Goal: Communication & Community: Share content

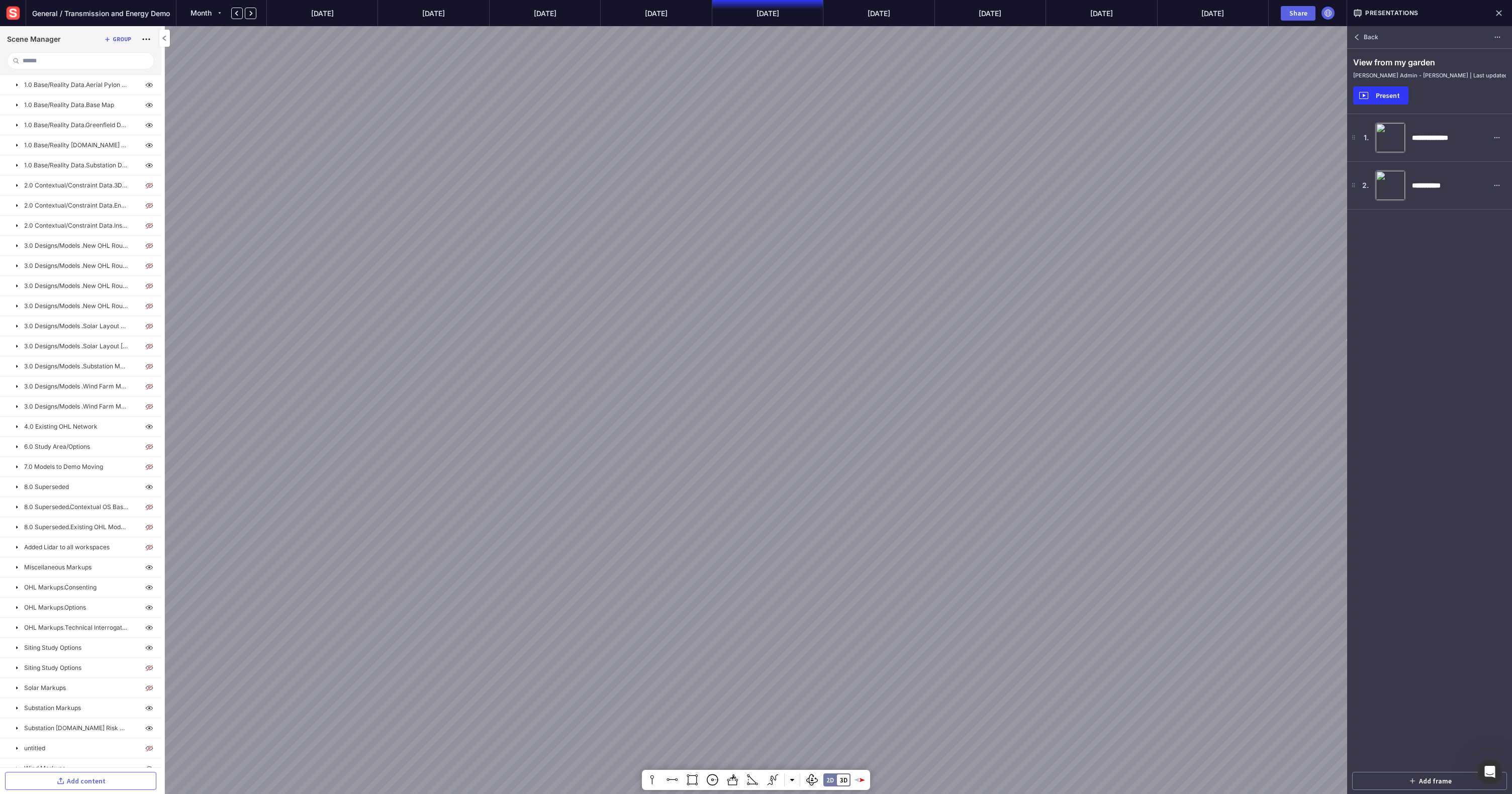
scroll to position [152, 0]
click at [16, 316] on mapp-icon at bounding box center [16, 314] width 8 height 8
click at [16, 257] on mapp-icon at bounding box center [16, 254] width 8 height 8
click at [17, 216] on mapp-icon at bounding box center [16, 214] width 8 height 8
click at [16, 173] on mapp-icon at bounding box center [16, 174] width 8 height 8
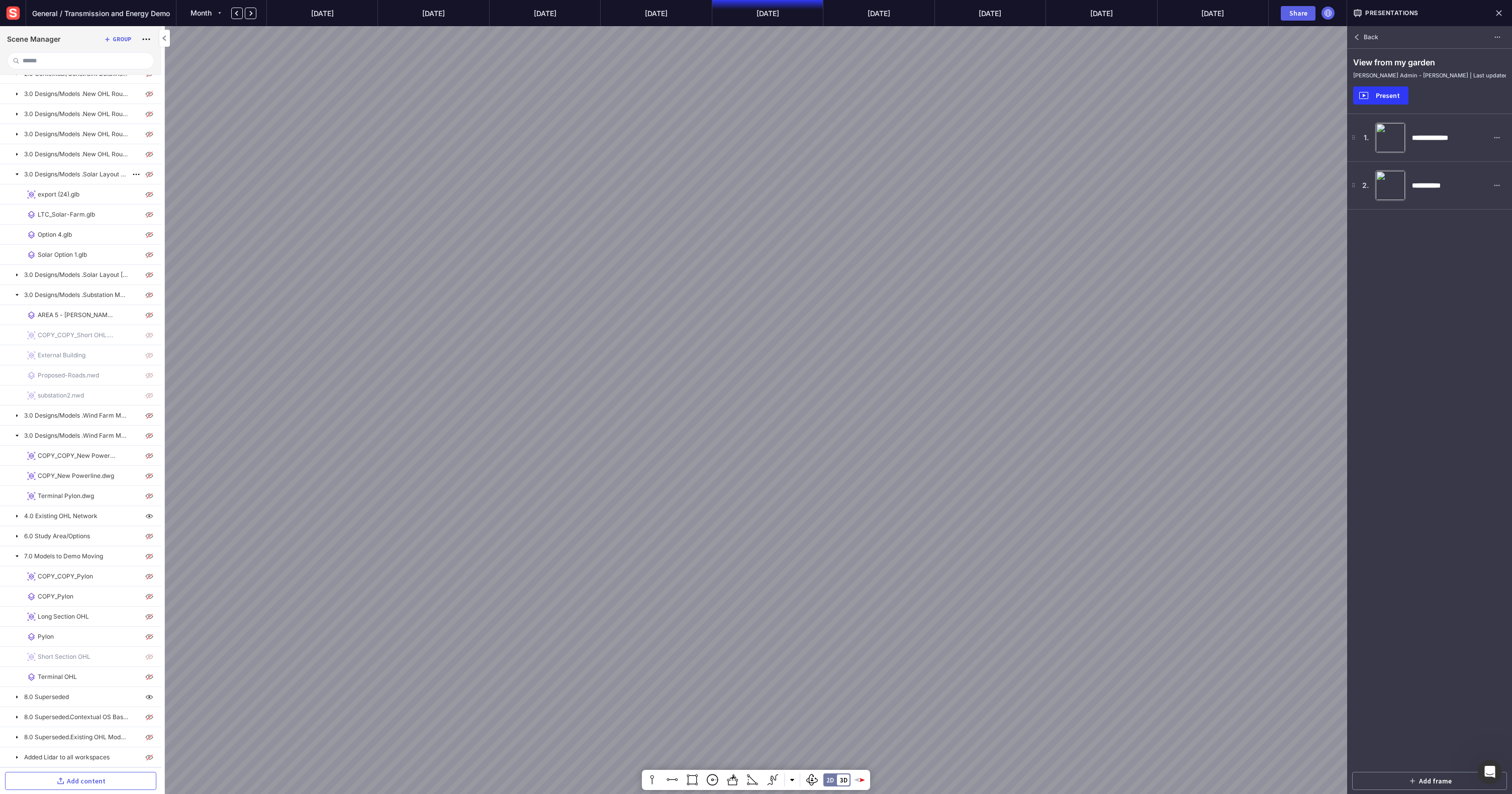
scroll to position [0, 0]
click at [16, 84] on mapp-icon at bounding box center [16, 84] width 8 height 8
click at [18, 149] on button at bounding box center [17, 145] width 10 height 10
click at [16, 207] on mapp-icon at bounding box center [16, 205] width 8 height 8
click at [16, 348] on mapp-icon at bounding box center [16, 346] width 8 height 8
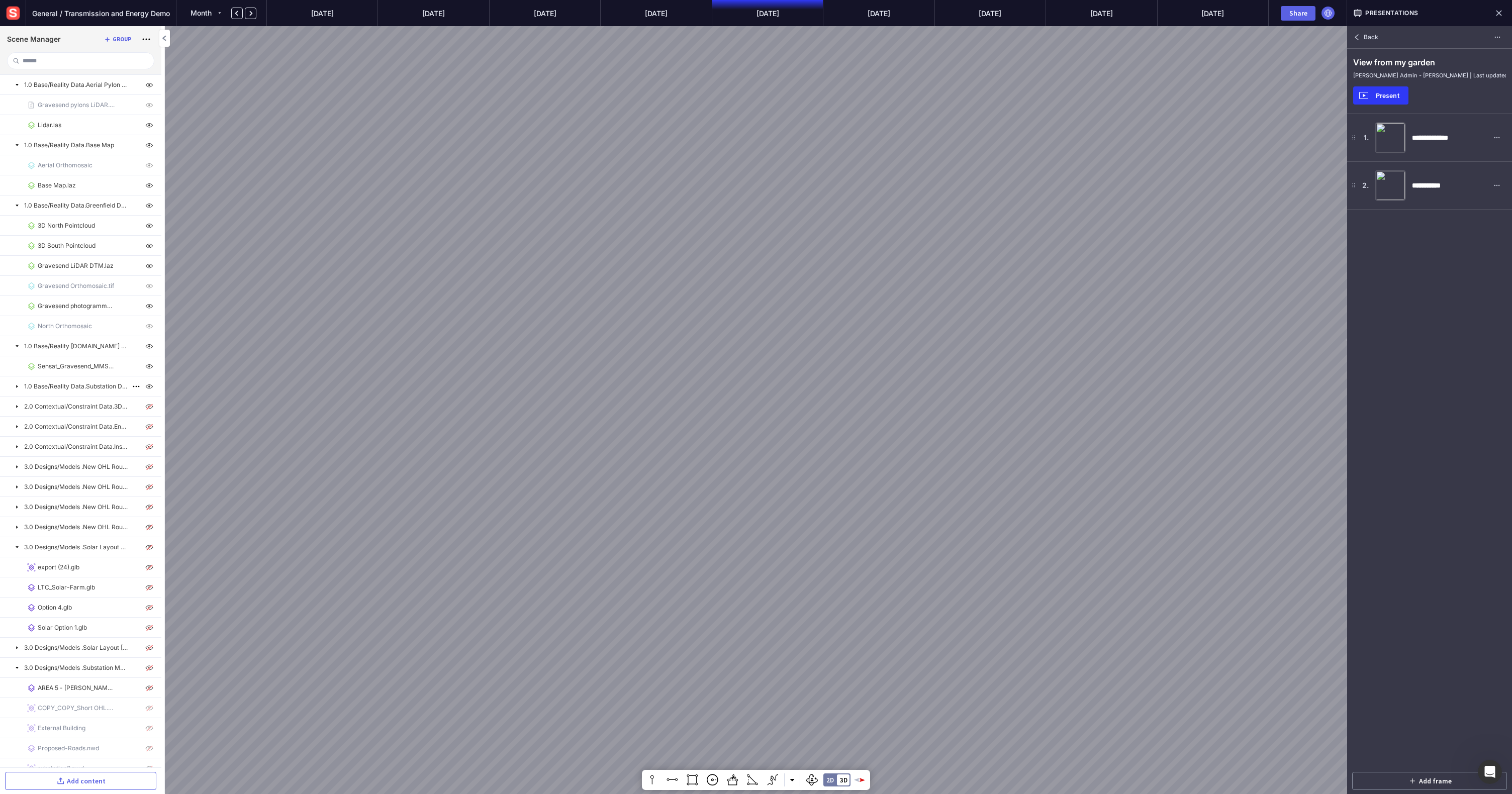
click at [16, 385] on mapp-icon at bounding box center [16, 386] width 8 height 8
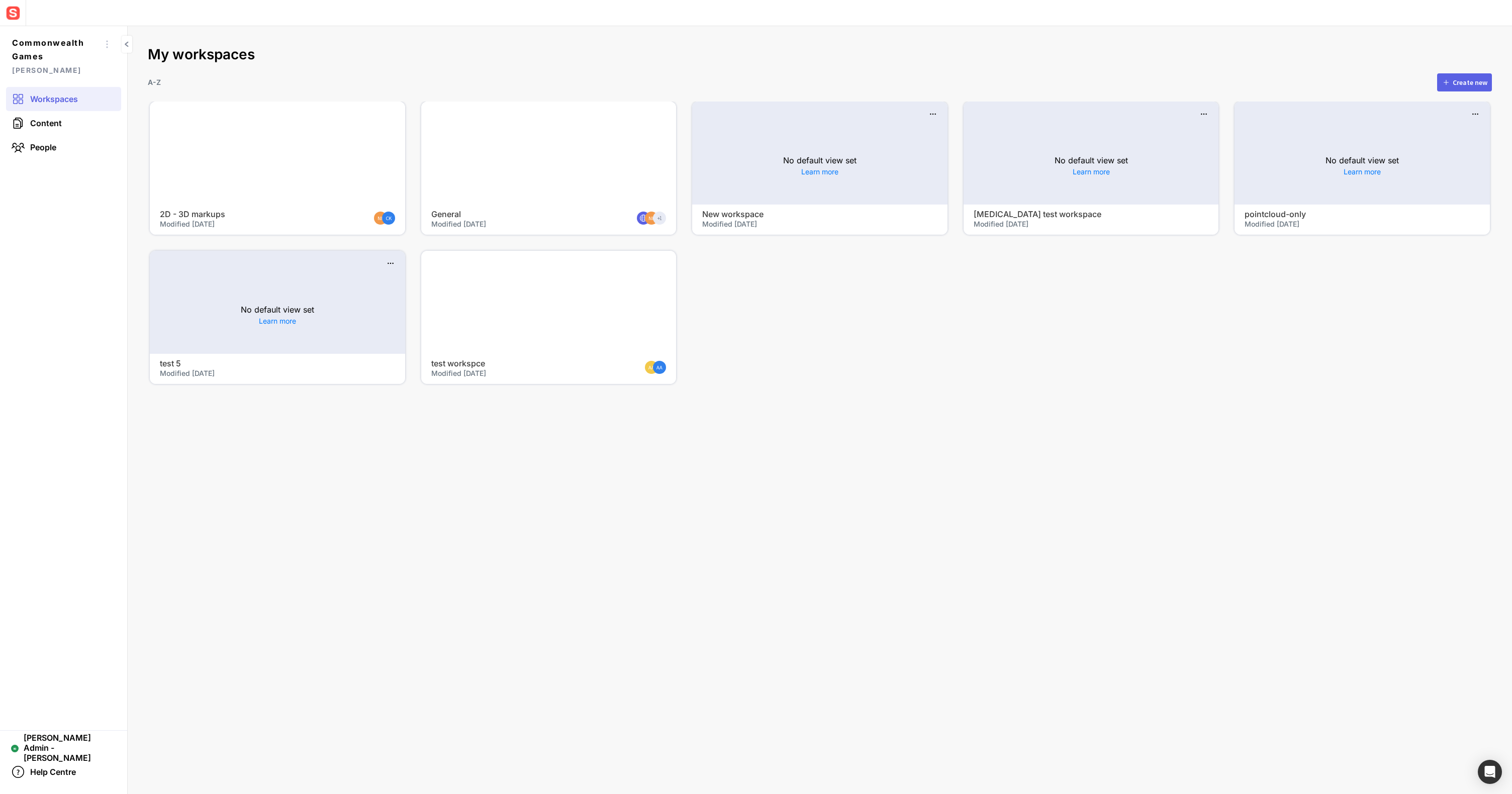
click at [270, 139] on div at bounding box center [277, 153] width 255 height 103
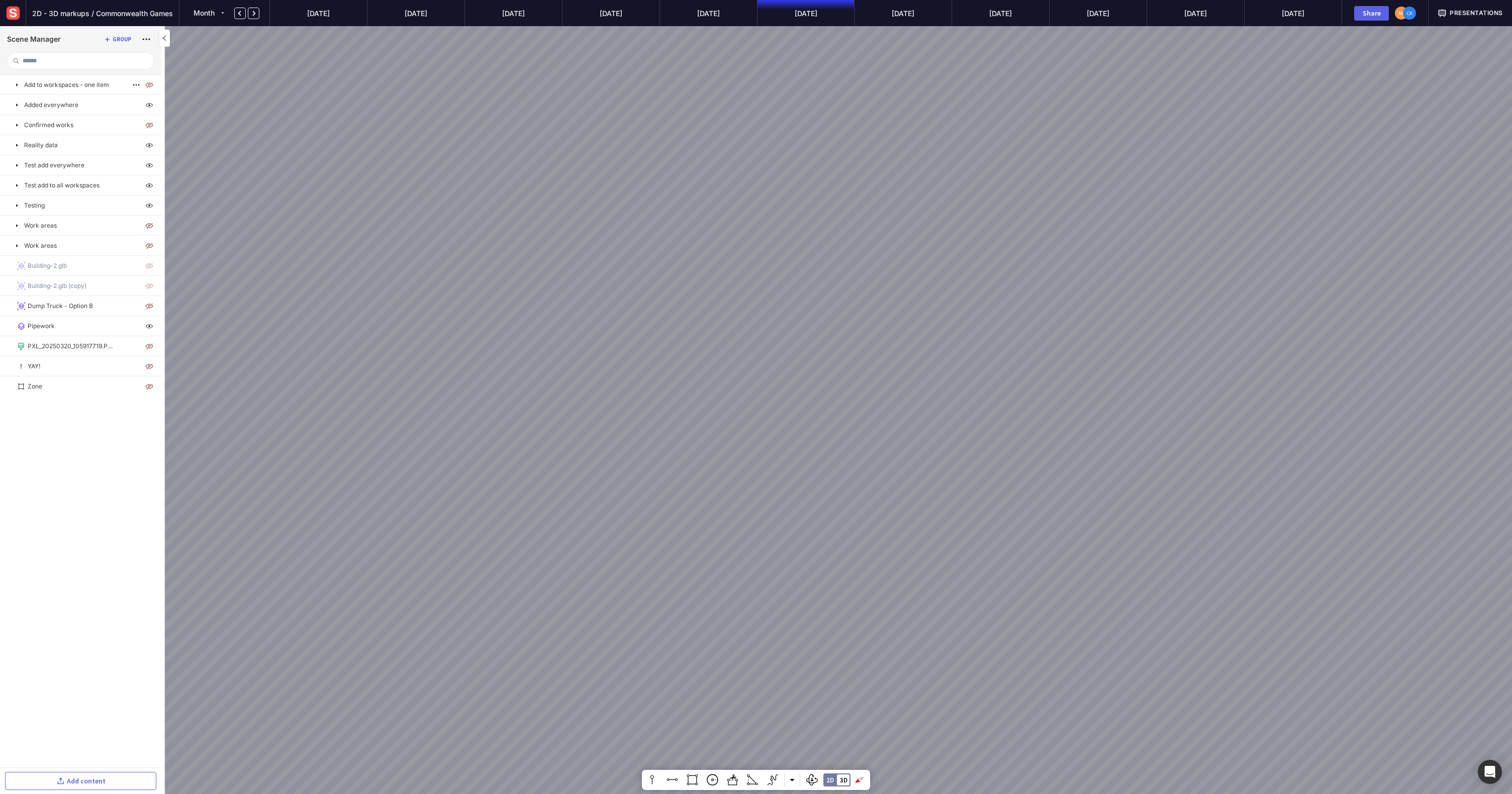
click at [15, 84] on mapp-icon at bounding box center [16, 84] width 8 height 8
click at [18, 106] on mapp-icon at bounding box center [16, 104] width 8 height 8
click at [18, 148] on mapp-icon at bounding box center [16, 145] width 8 height 8
click at [16, 246] on mapp-icon at bounding box center [16, 245] width 8 height 8
click at [17, 309] on mapp-icon at bounding box center [16, 306] width 8 height 8
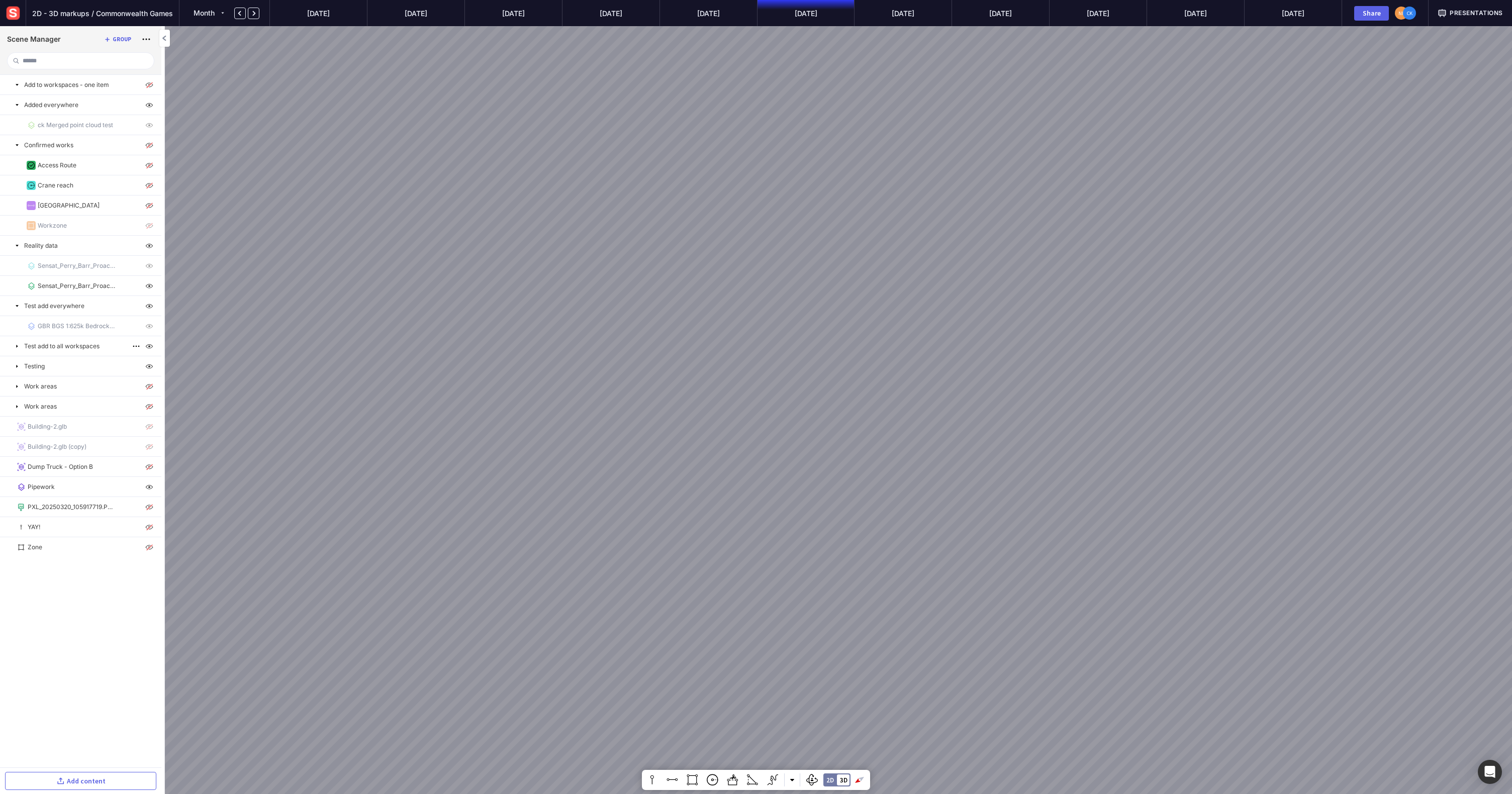
click at [18, 349] on mapp-icon at bounding box center [16, 346] width 8 height 8
click at [14, 425] on mapp-icon at bounding box center [16, 426] width 8 height 8
click at [20, 467] on mapp-icon at bounding box center [16, 467] width 8 height 8
click at [18, 489] on mapp-icon at bounding box center [16, 487] width 8 height 8
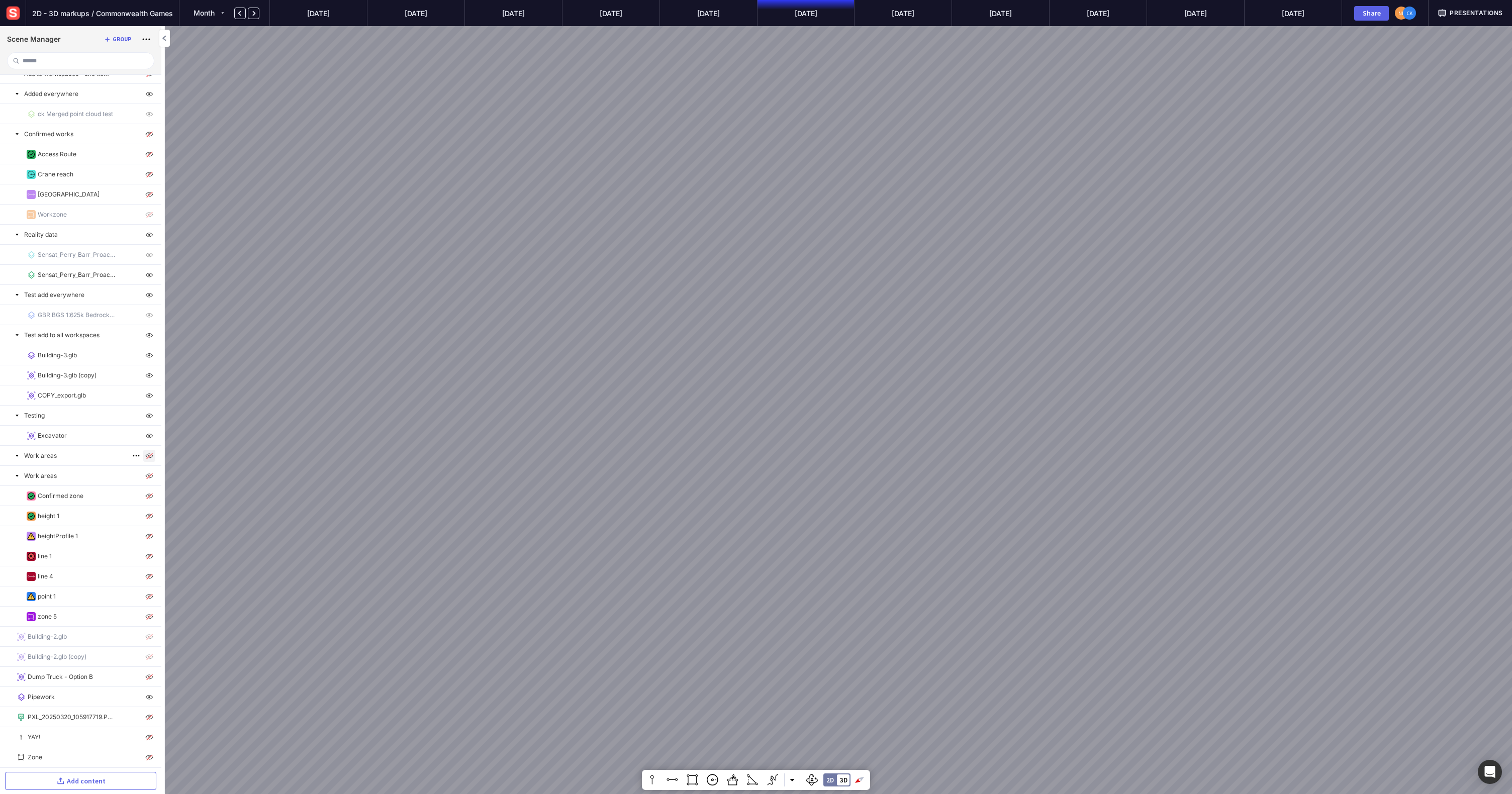
click at [150, 457] on img at bounding box center [149, 455] width 12 height 12
click at [146, 457] on img at bounding box center [149, 455] width 12 height 12
click at [17, 457] on mapp-icon at bounding box center [16, 455] width 8 height 8
click at [19, 477] on mapp-icon at bounding box center [16, 475] width 8 height 8
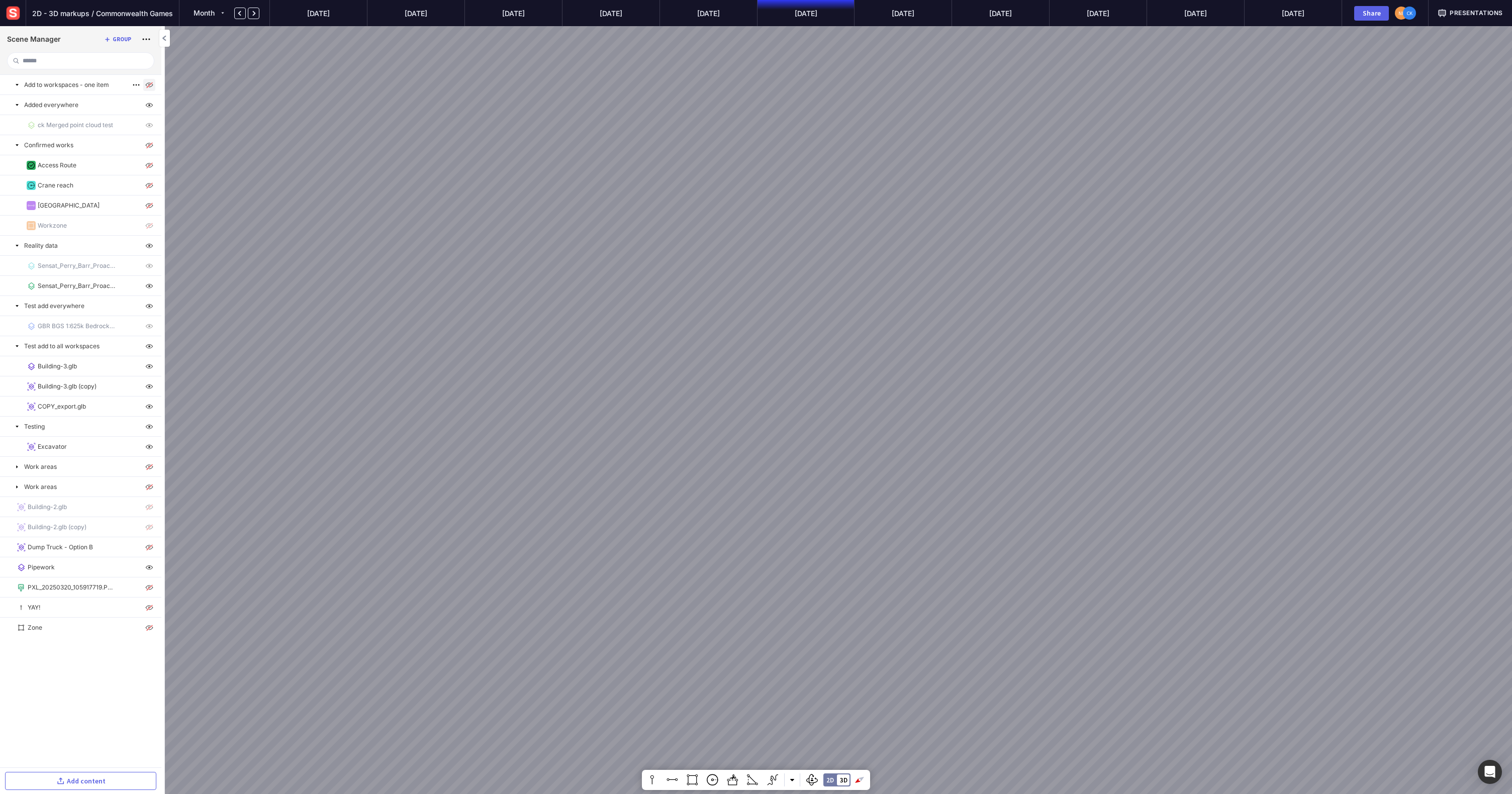
drag, startPoint x: 149, startPoint y: 81, endPoint x: 149, endPoint y: 86, distance: 5.0
click at [149, 81] on img at bounding box center [149, 84] width 12 height 12
click at [148, 104] on img at bounding box center [149, 105] width 12 height 12
click at [149, 105] on img at bounding box center [149, 105] width 12 height 12
click at [148, 143] on img at bounding box center [149, 145] width 12 height 12
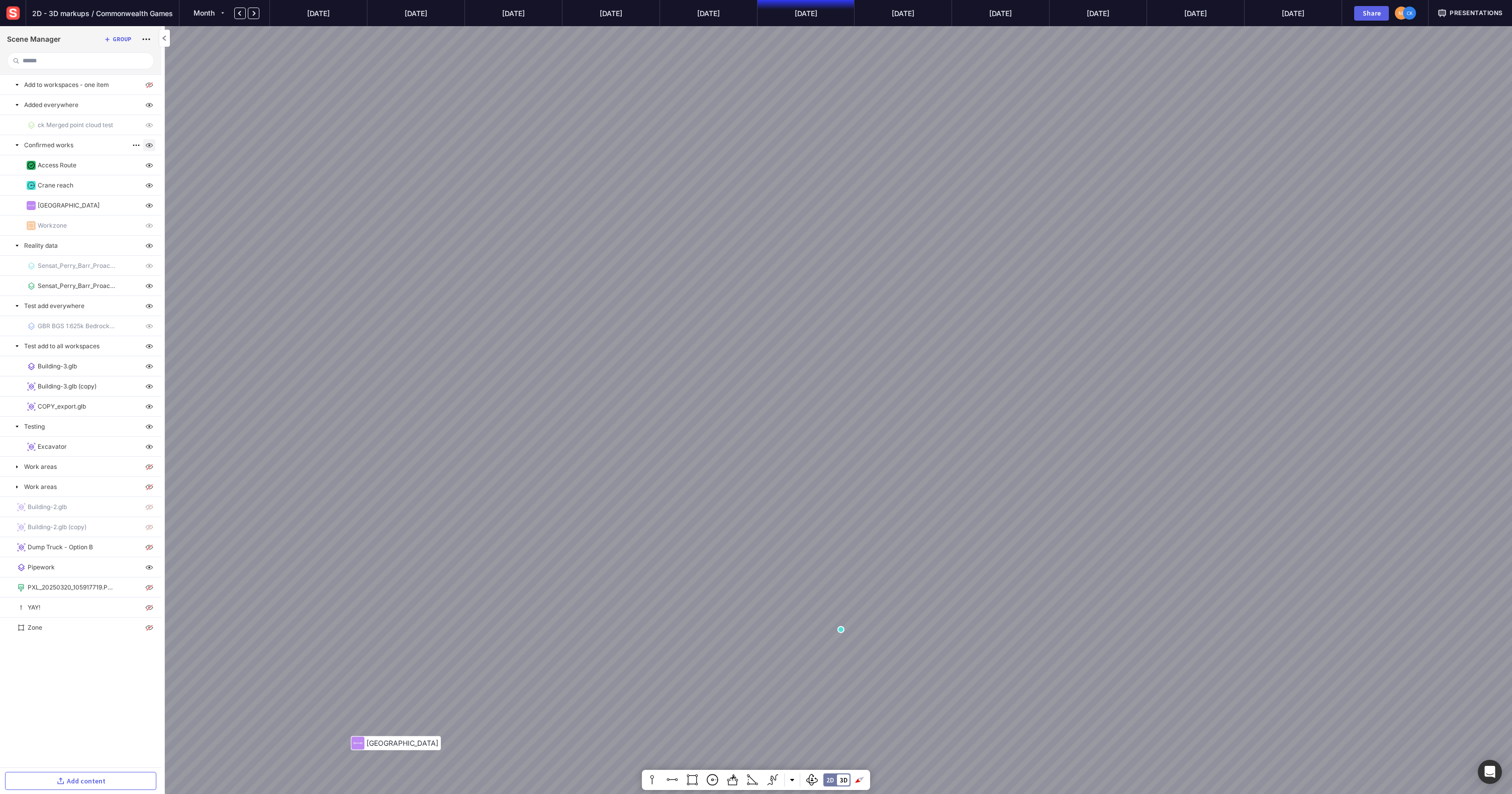
click at [150, 148] on img at bounding box center [149, 145] width 12 height 12
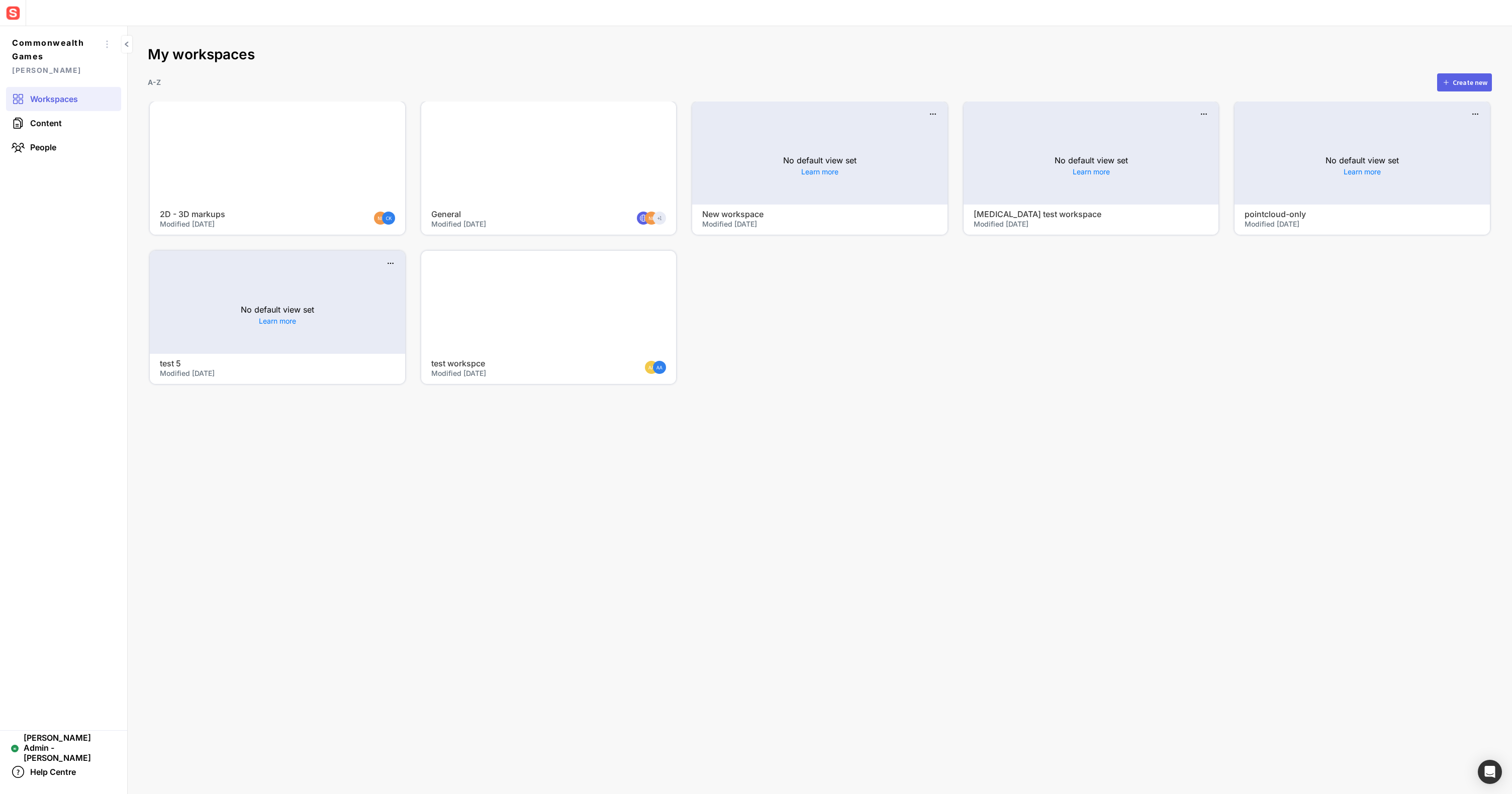
click at [526, 131] on div at bounding box center [548, 153] width 255 height 103
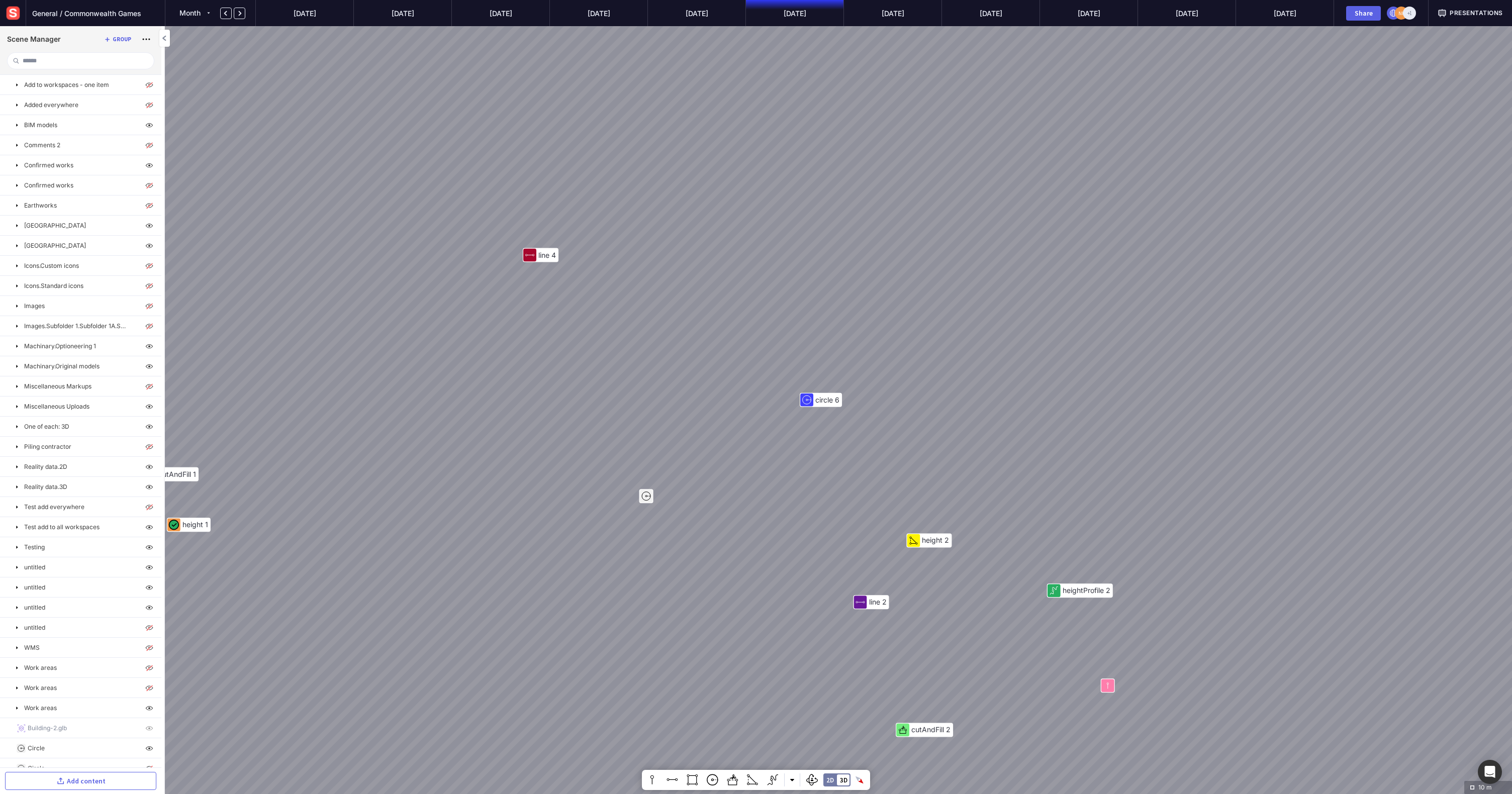
drag, startPoint x: 676, startPoint y: 194, endPoint x: 745, endPoint y: 113, distance: 106.4
click at [745, 113] on div "line 4 circle 6 cutAndFill 1 height 2 heightProfile 2 Confirmed zone height 1 l…" at bounding box center [756, 397] width 1512 height 794
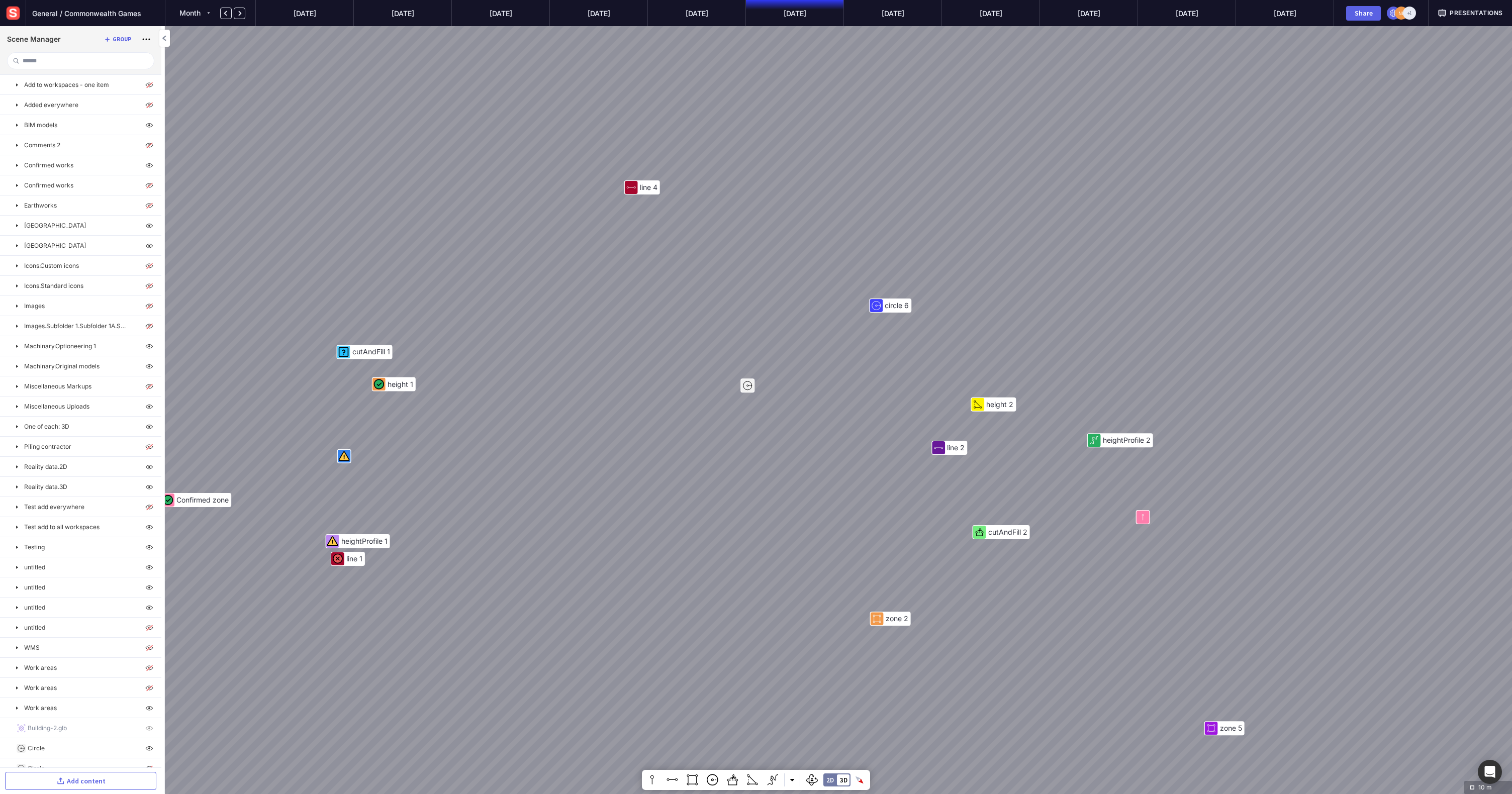
drag, startPoint x: 663, startPoint y: 318, endPoint x: 726, endPoint y: 237, distance: 102.6
click at [751, 129] on div "line 4 circle 6 cutAndFill 1 height 2 heightProfile 2 Confirmed zone height 1 l…" at bounding box center [756, 397] width 1512 height 794
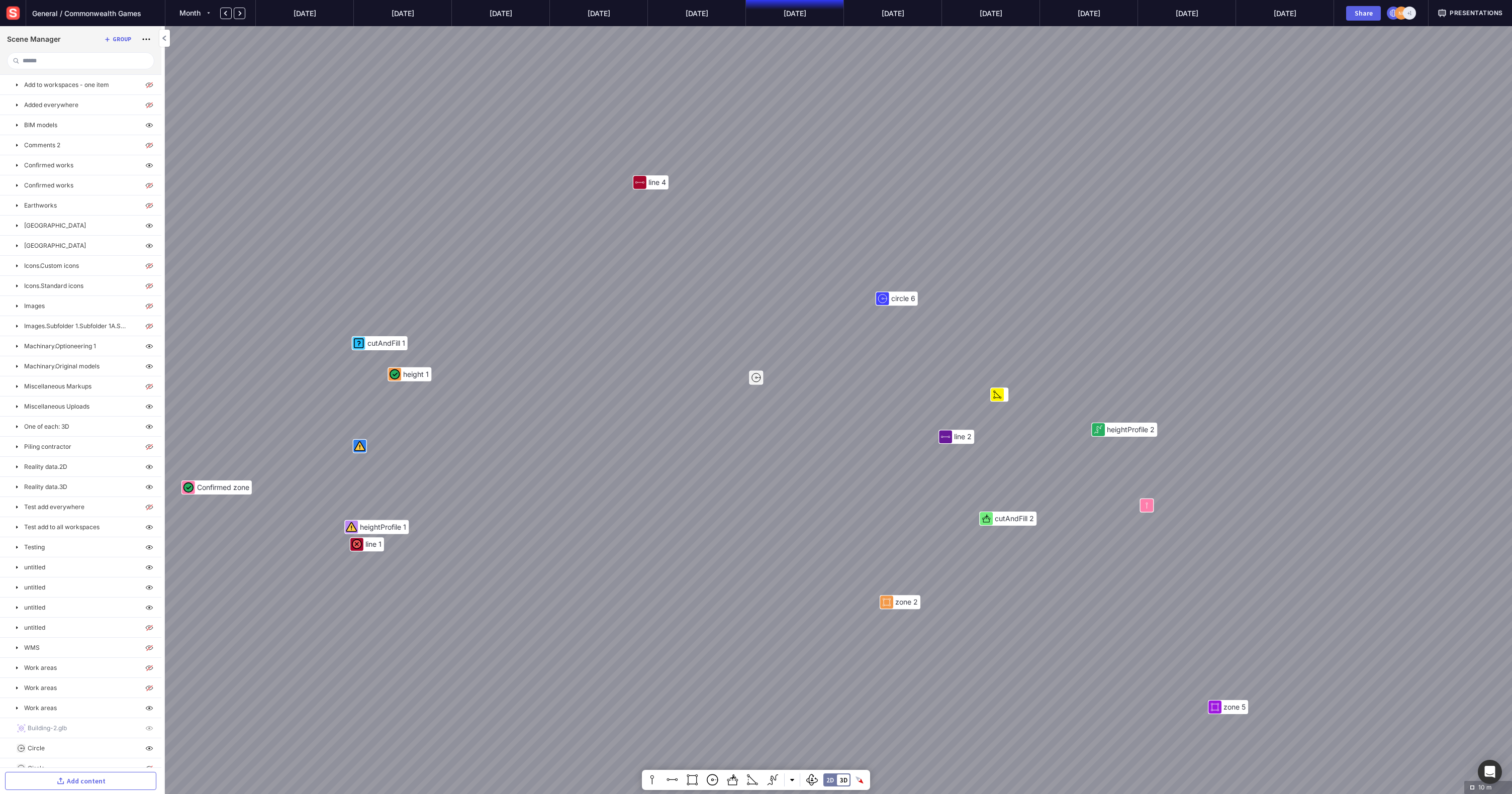
drag, startPoint x: 698, startPoint y: 348, endPoint x: 746, endPoint y: 184, distance: 170.9
click at [753, 142] on div "line 4 circle 6 cutAndFill 1 height 2 heightProfile 2 Confirmed zone height 1 l…" at bounding box center [756, 397] width 1512 height 794
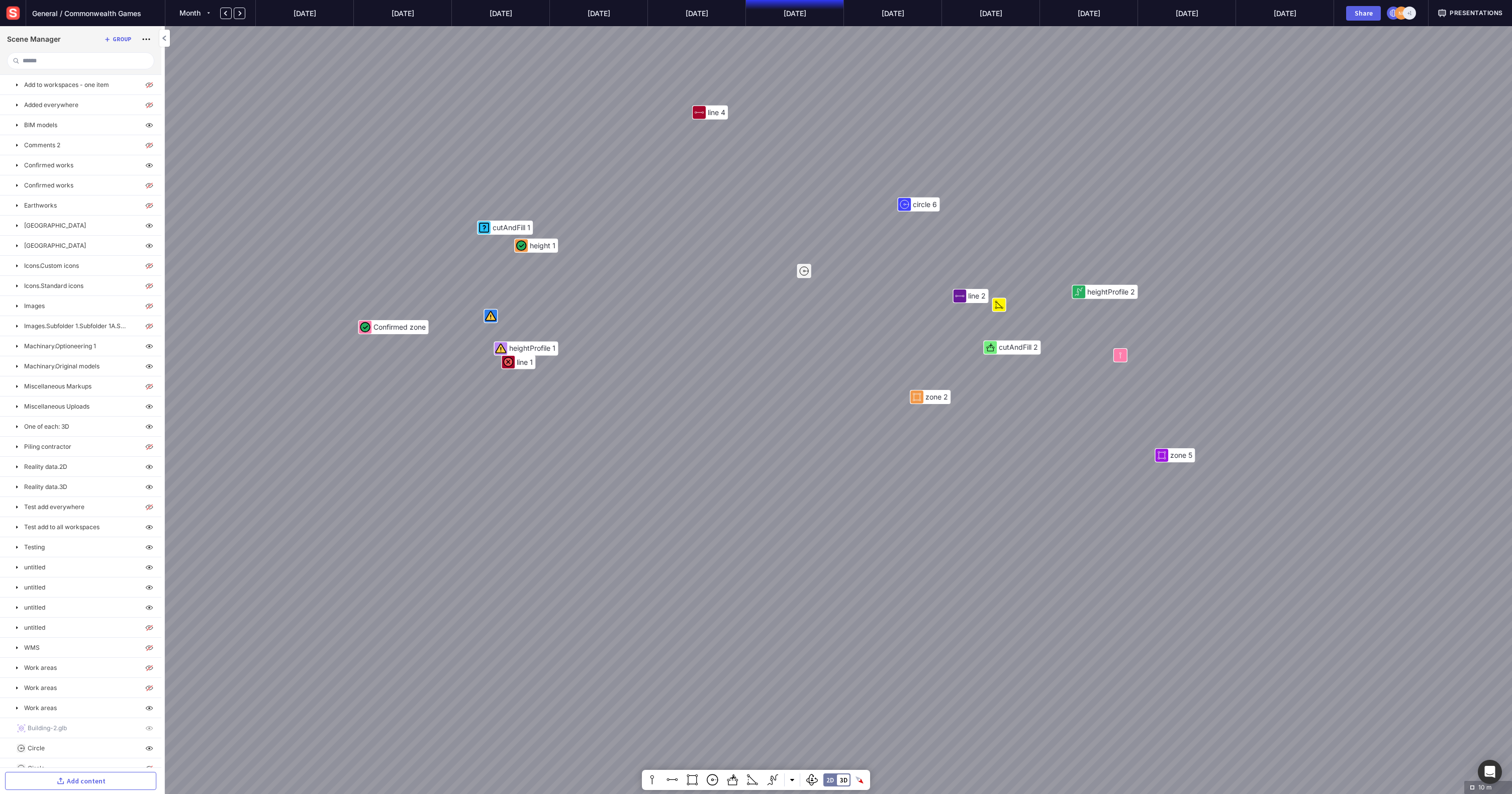
drag, startPoint x: 739, startPoint y: 372, endPoint x: 750, endPoint y: 186, distance: 186.3
click at [750, 186] on div "line 4 circle 6 cutAndFill 1 heightProfile 2 Confirmed zone height 1 line 2 lin…" at bounding box center [756, 397] width 1512 height 794
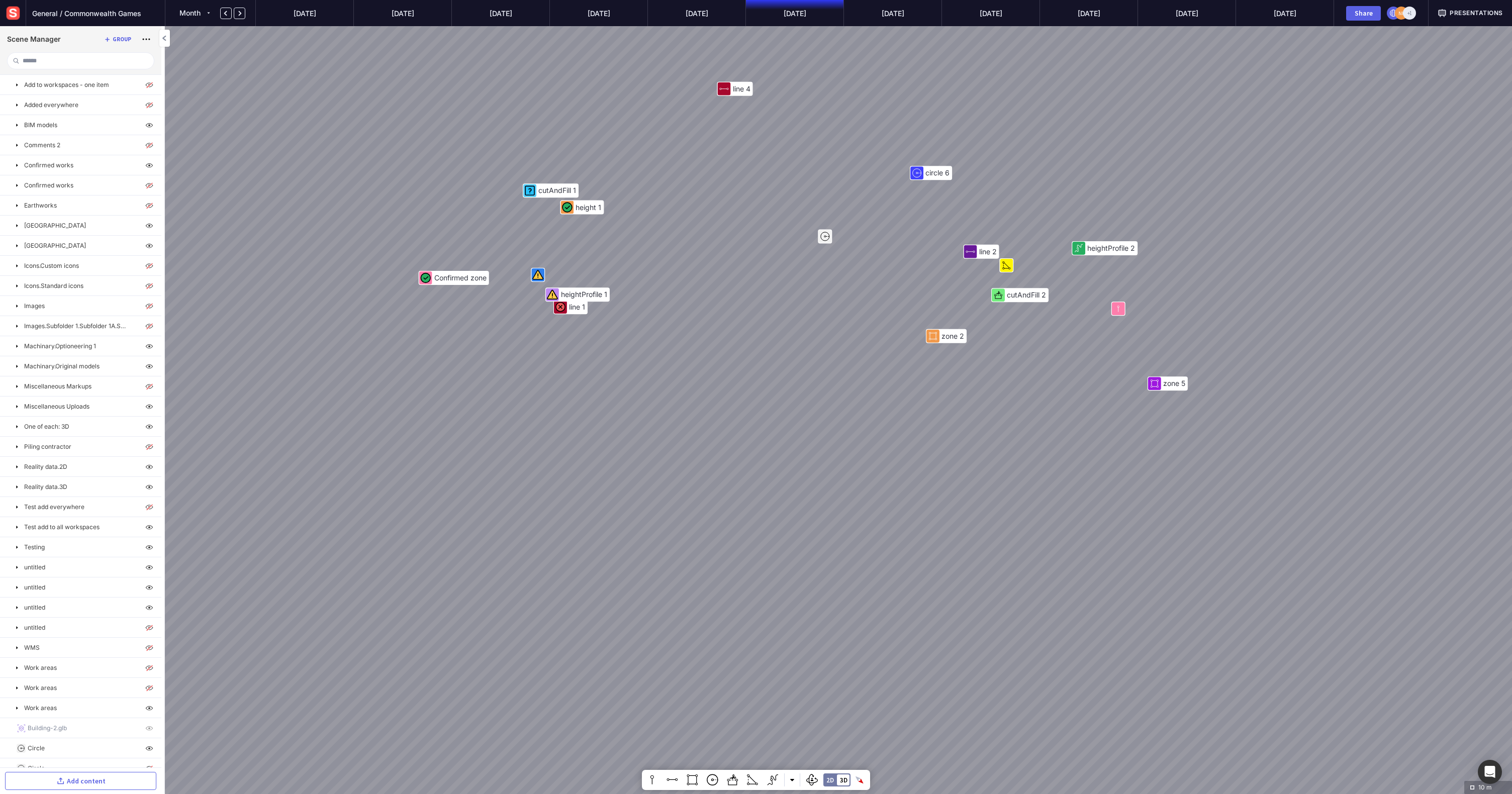
drag, startPoint x: 767, startPoint y: 368, endPoint x: 786, endPoint y: 260, distance: 109.7
click at [857, 128] on div "line 4 circle 6 cutAndFill 1 heightProfile 2 Confirmed zone height 1 line 2 lin…" at bounding box center [756, 397] width 1512 height 794
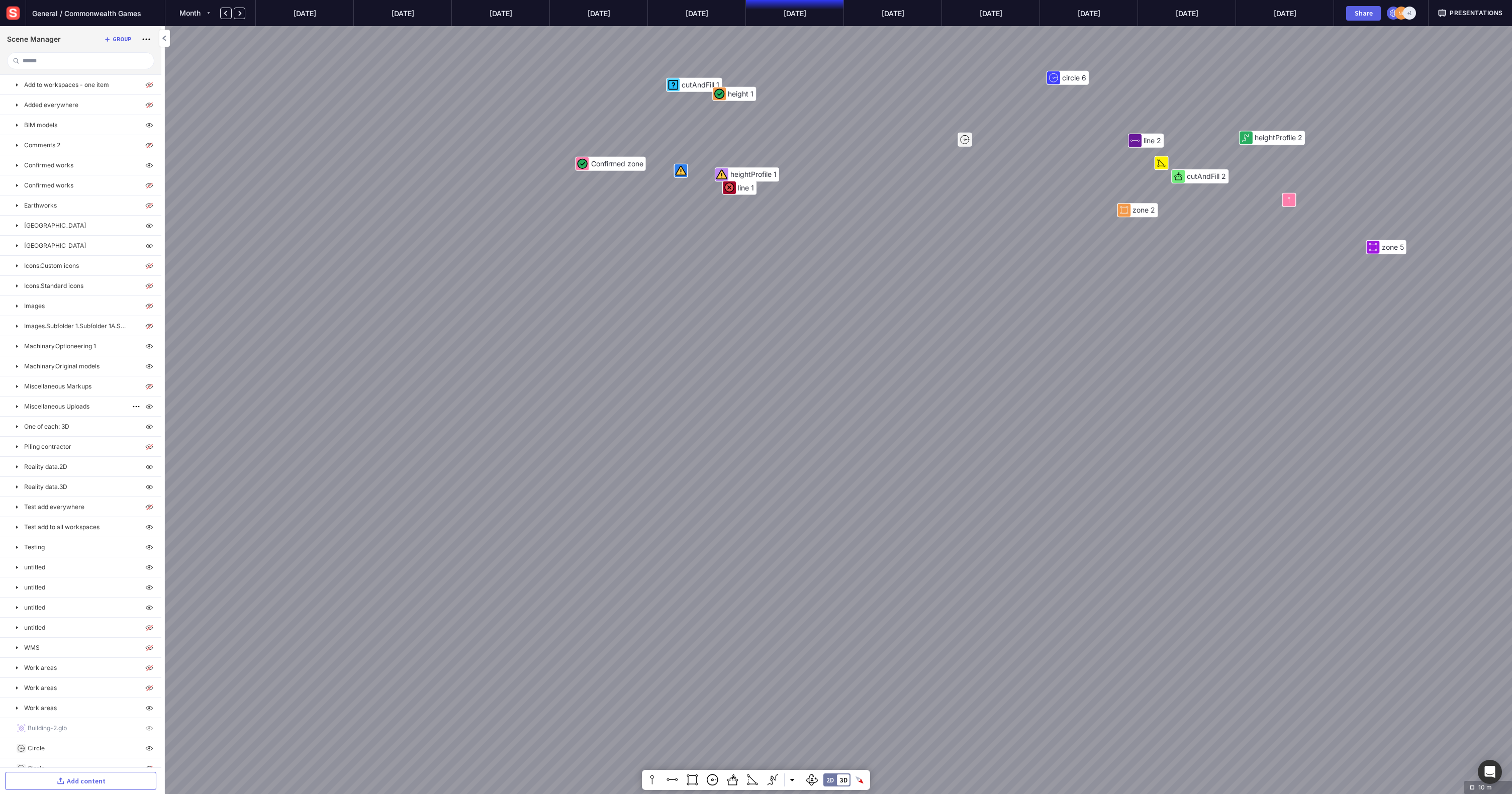
click at [18, 411] on button at bounding box center [17, 407] width 10 height 10
click at [16, 364] on mapp-icon at bounding box center [16, 366] width 8 height 8
click at [19, 285] on mapp-icon at bounding box center [16, 285] width 8 height 8
click at [19, 247] on mapp-icon at bounding box center [16, 245] width 8 height 8
click at [20, 186] on mapp-icon at bounding box center [16, 185] width 8 height 8
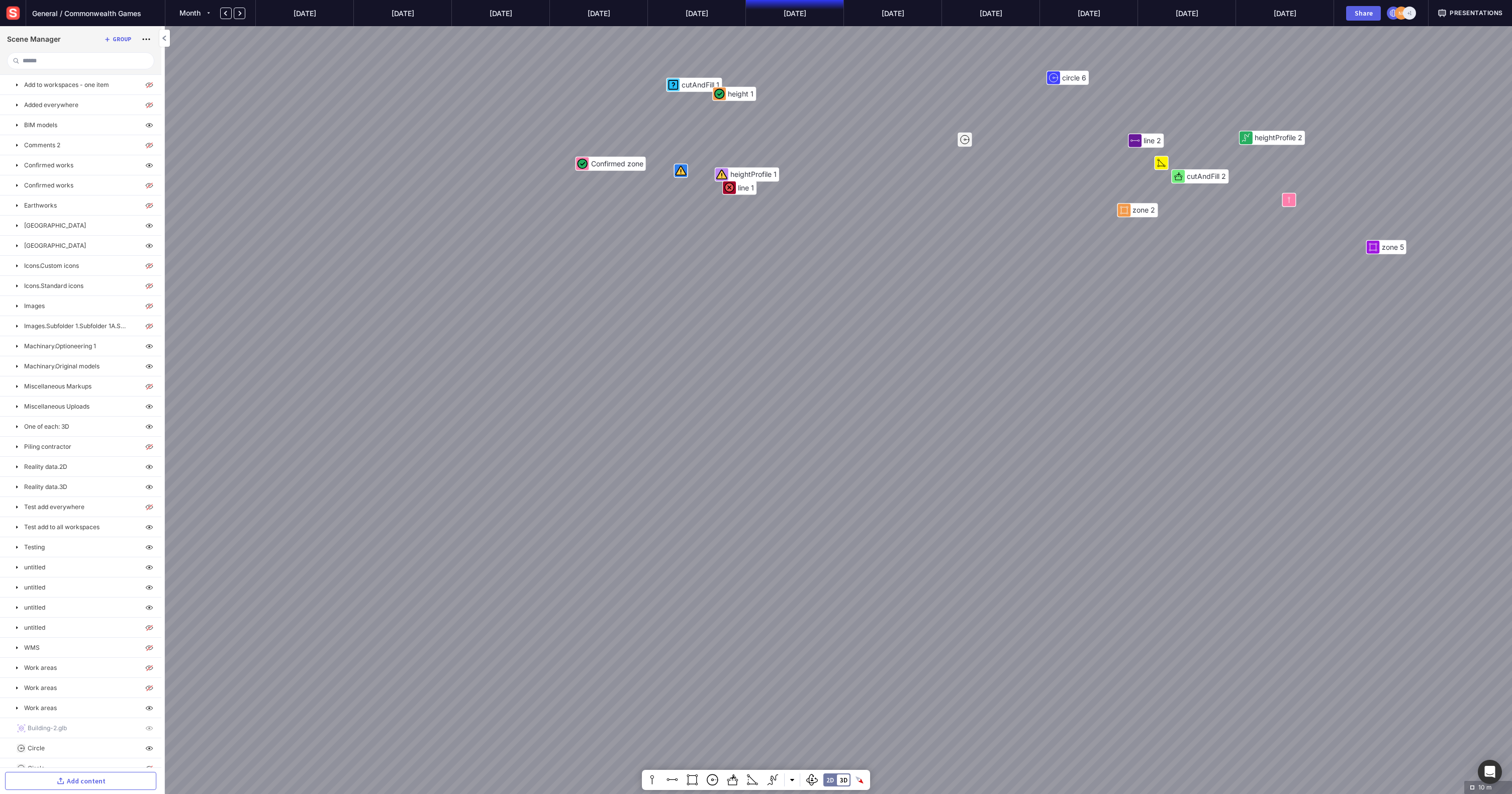
click at [1486, 11] on span "Presentations" at bounding box center [1476, 13] width 54 height 9
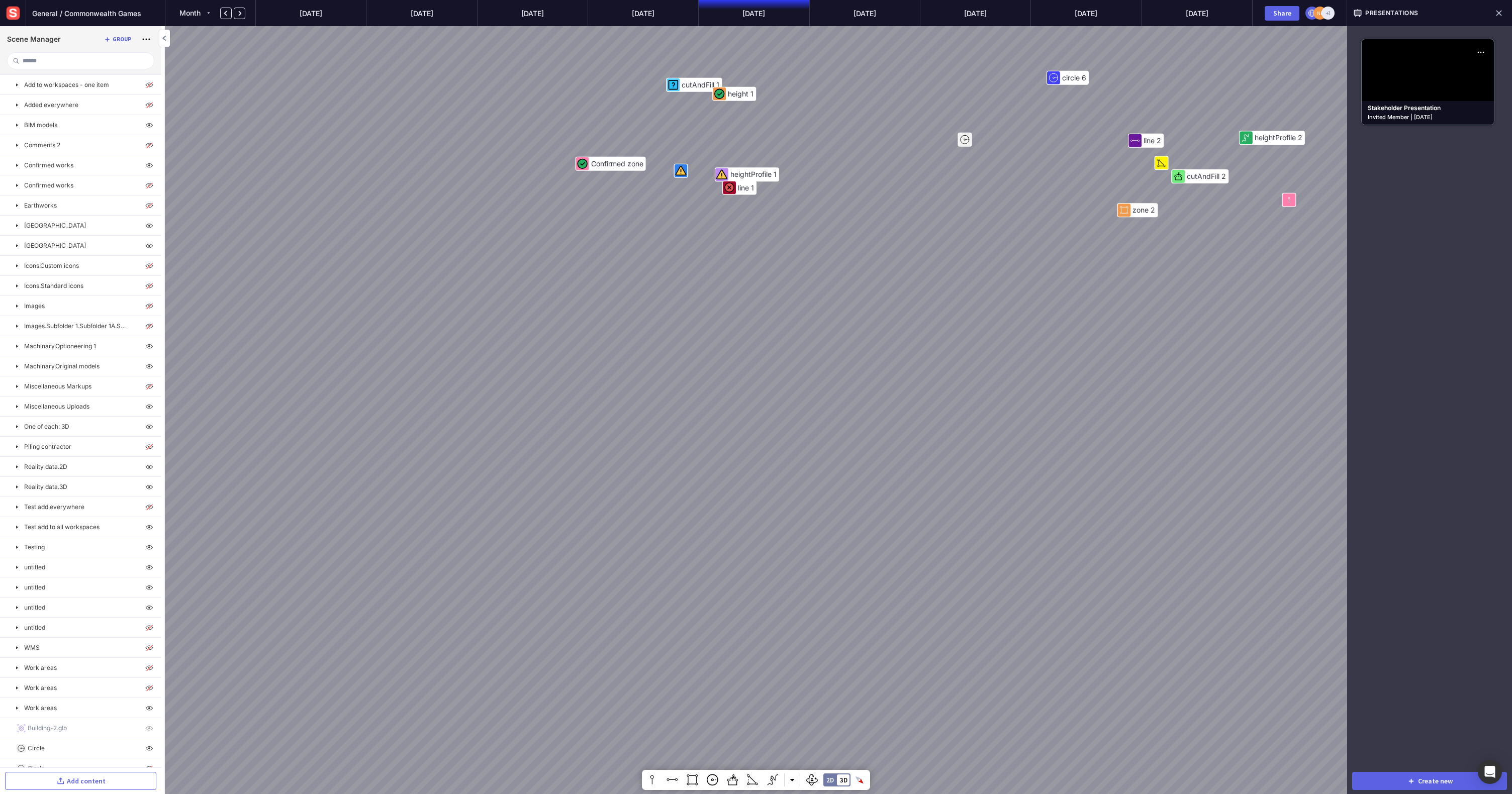
click at [1411, 84] on mapp-presentation-tile "Stakeholder Presentation Invited Member | 27-05-2025" at bounding box center [1428, 81] width 133 height 86
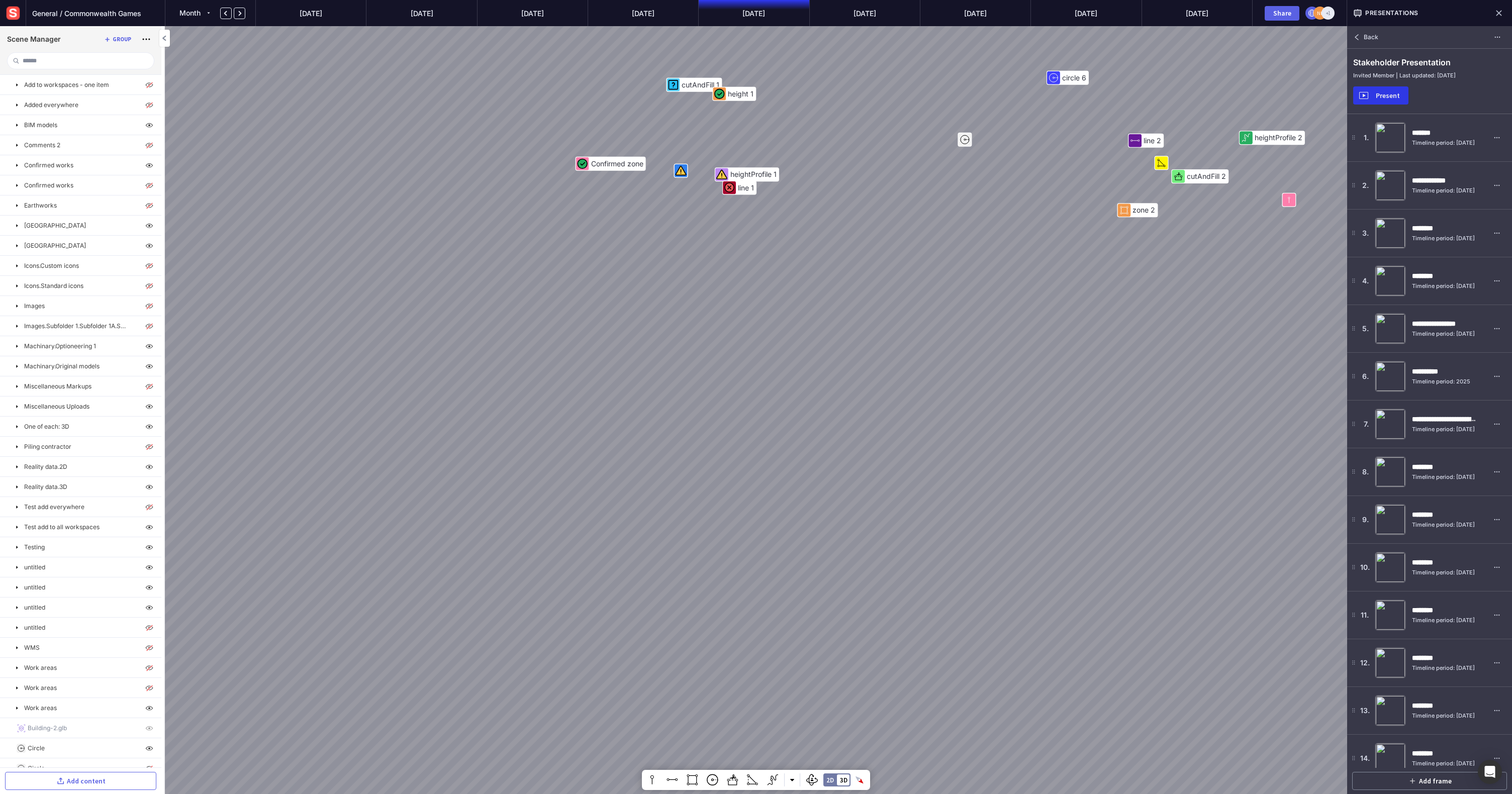
click at [1383, 92] on div "Present" at bounding box center [1388, 96] width 32 height 7
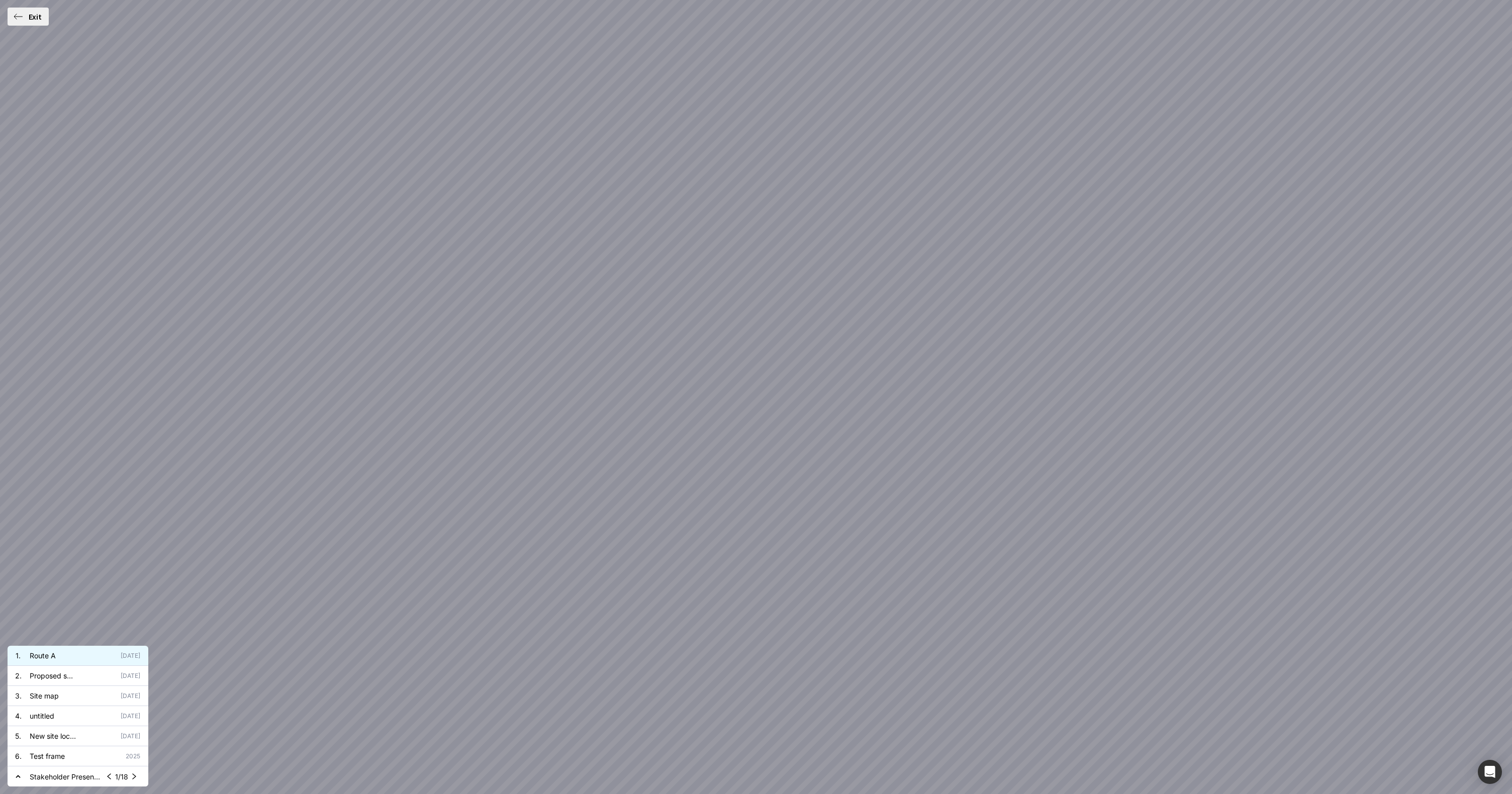
click at [135, 777] on mapp-icon at bounding box center [134, 776] width 12 height 12
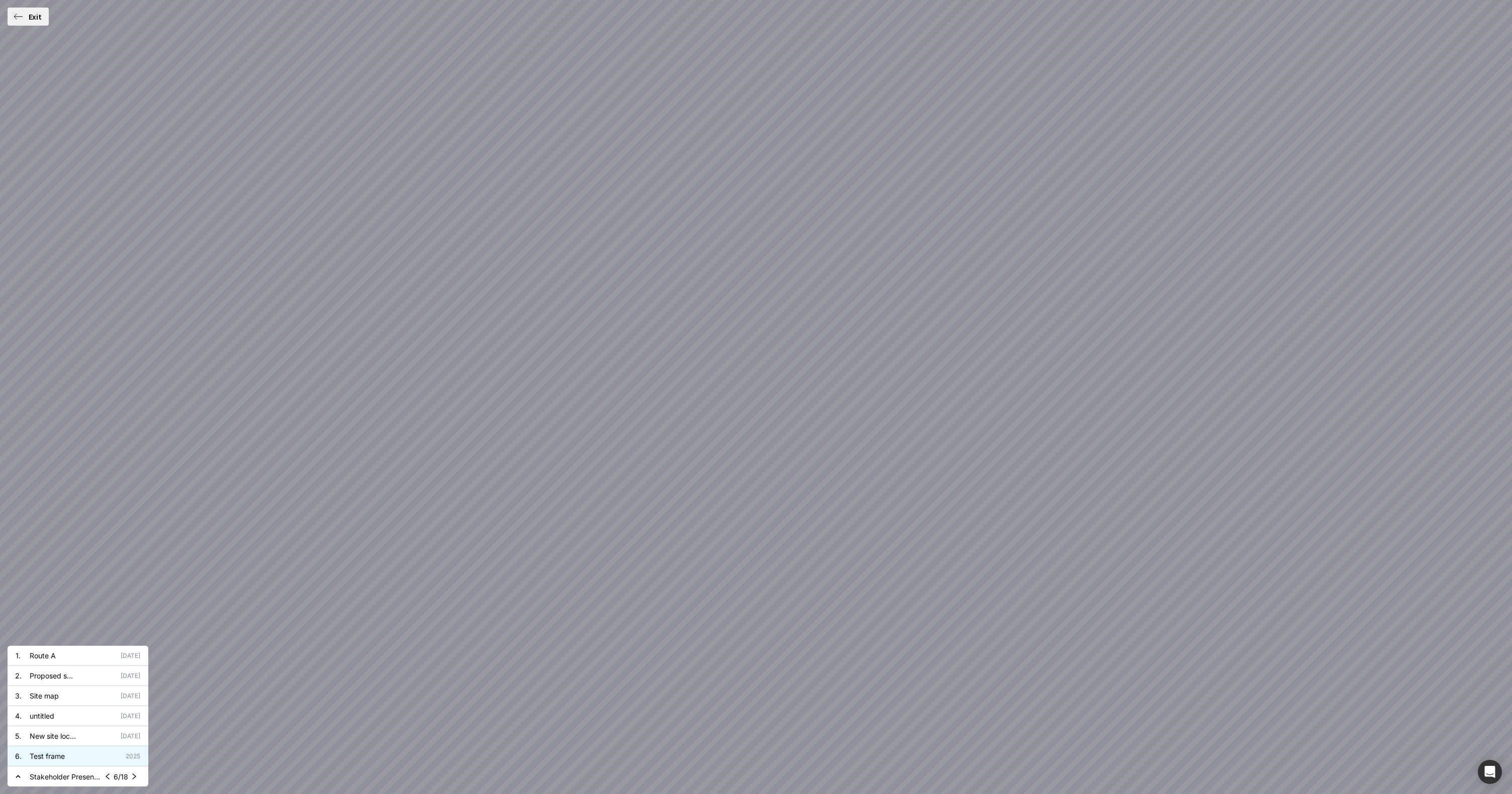
click at [135, 777] on mapp-icon at bounding box center [134, 776] width 12 height 12
click at [109, 778] on mapp-icon at bounding box center [107, 776] width 12 height 12
click at [109, 775] on mapp-icon at bounding box center [108, 776] width 12 height 12
click at [134, 778] on mapp-icon at bounding box center [134, 776] width 12 height 12
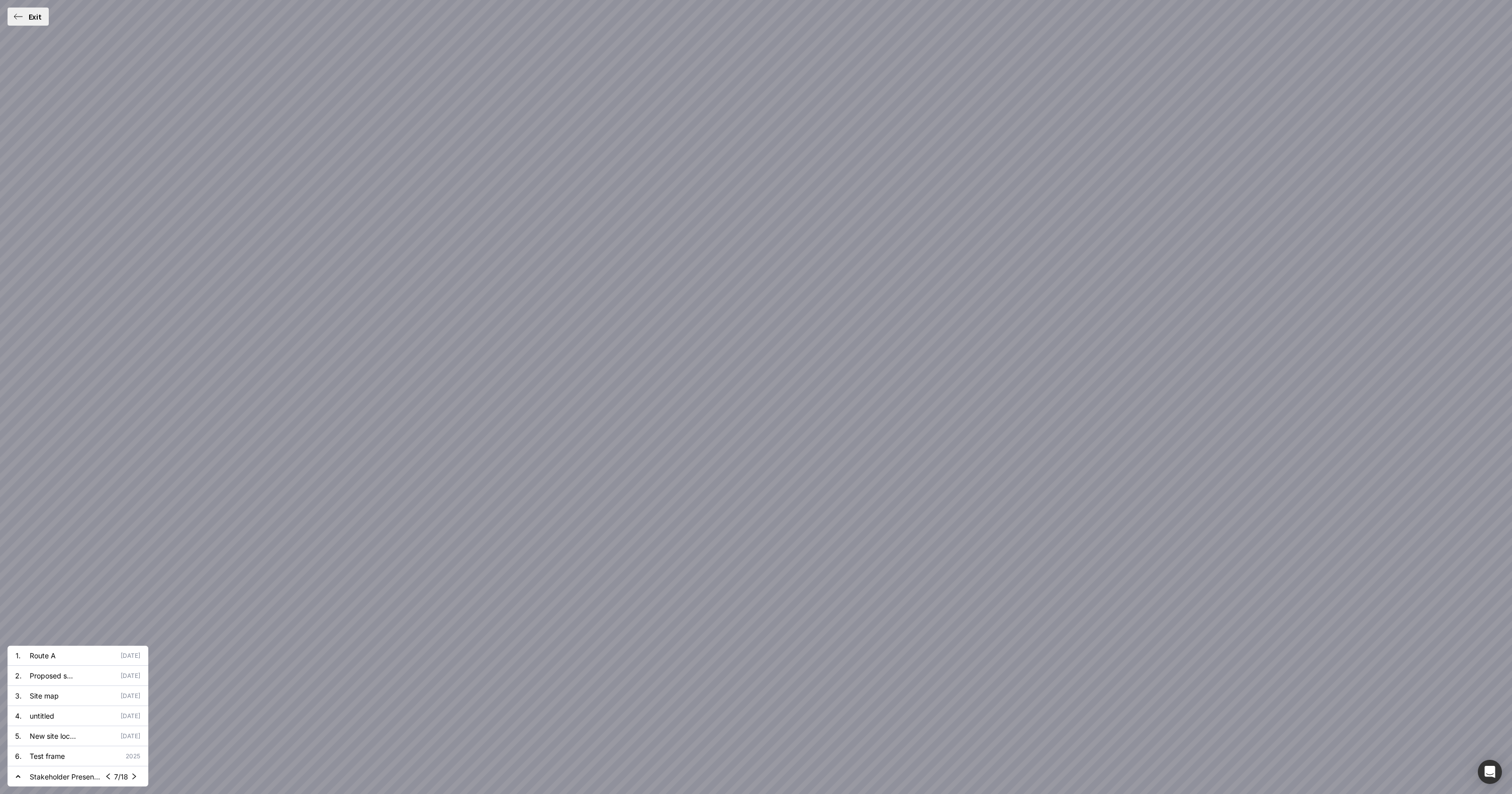
click at [134, 778] on mapp-icon at bounding box center [134, 776] width 12 height 12
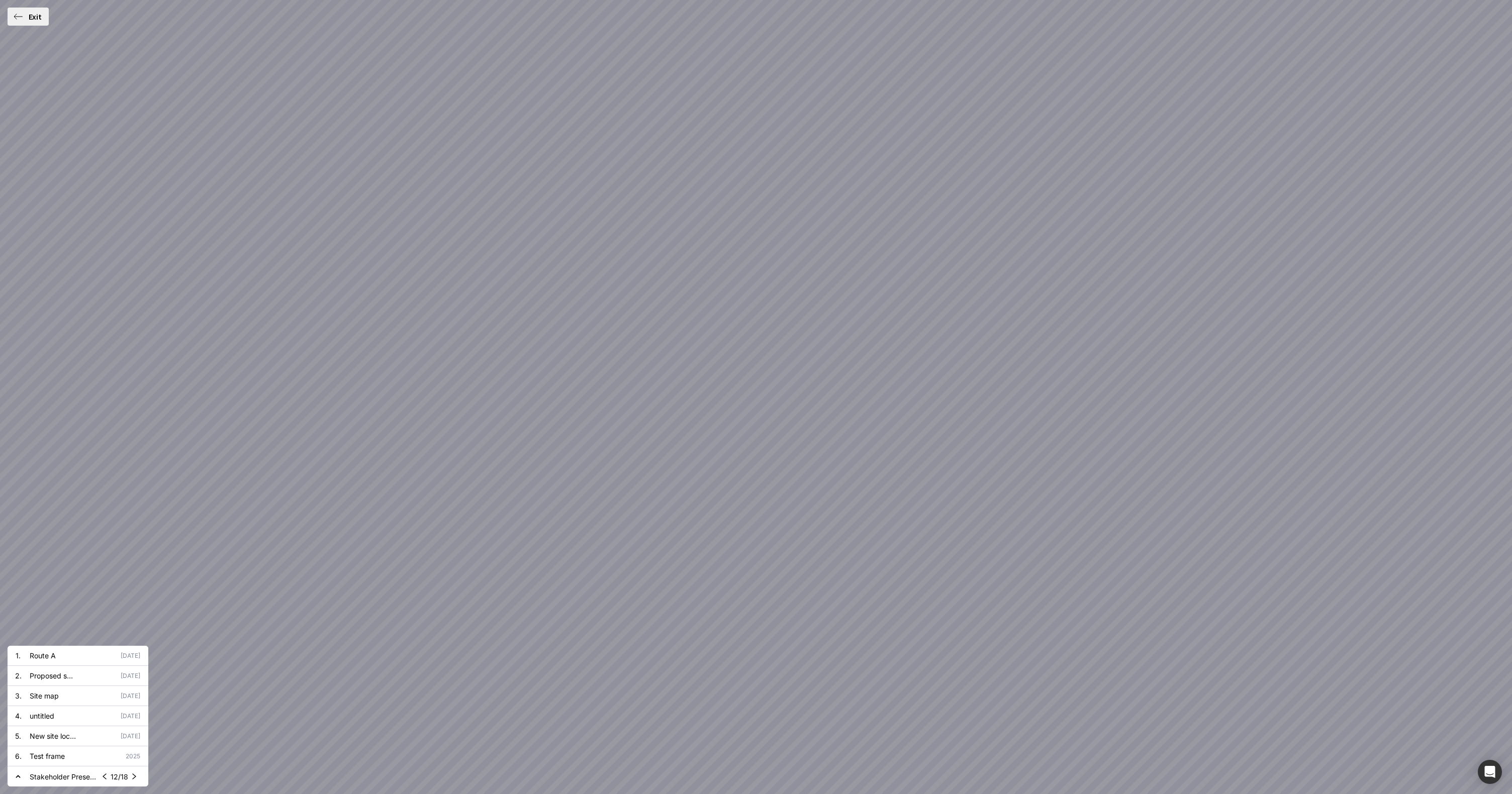
click at [26, 14] on div "Exit" at bounding box center [35, 16] width 18 height 8
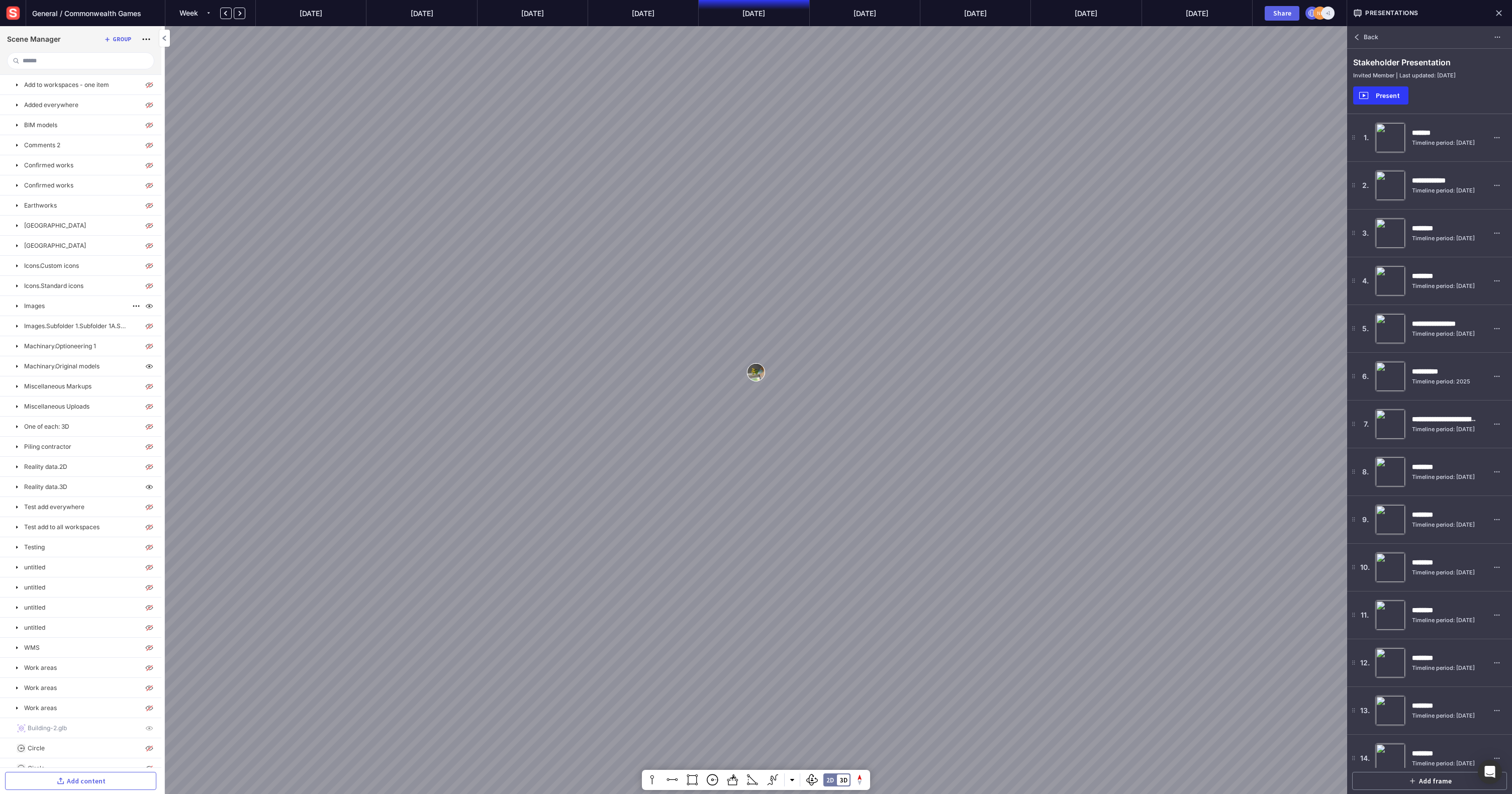
click at [17, 306] on mapp-icon at bounding box center [16, 306] width 8 height 8
click at [54, 329] on p "IMG_2129.jpeg" at bounding box center [58, 326] width 41 height 9
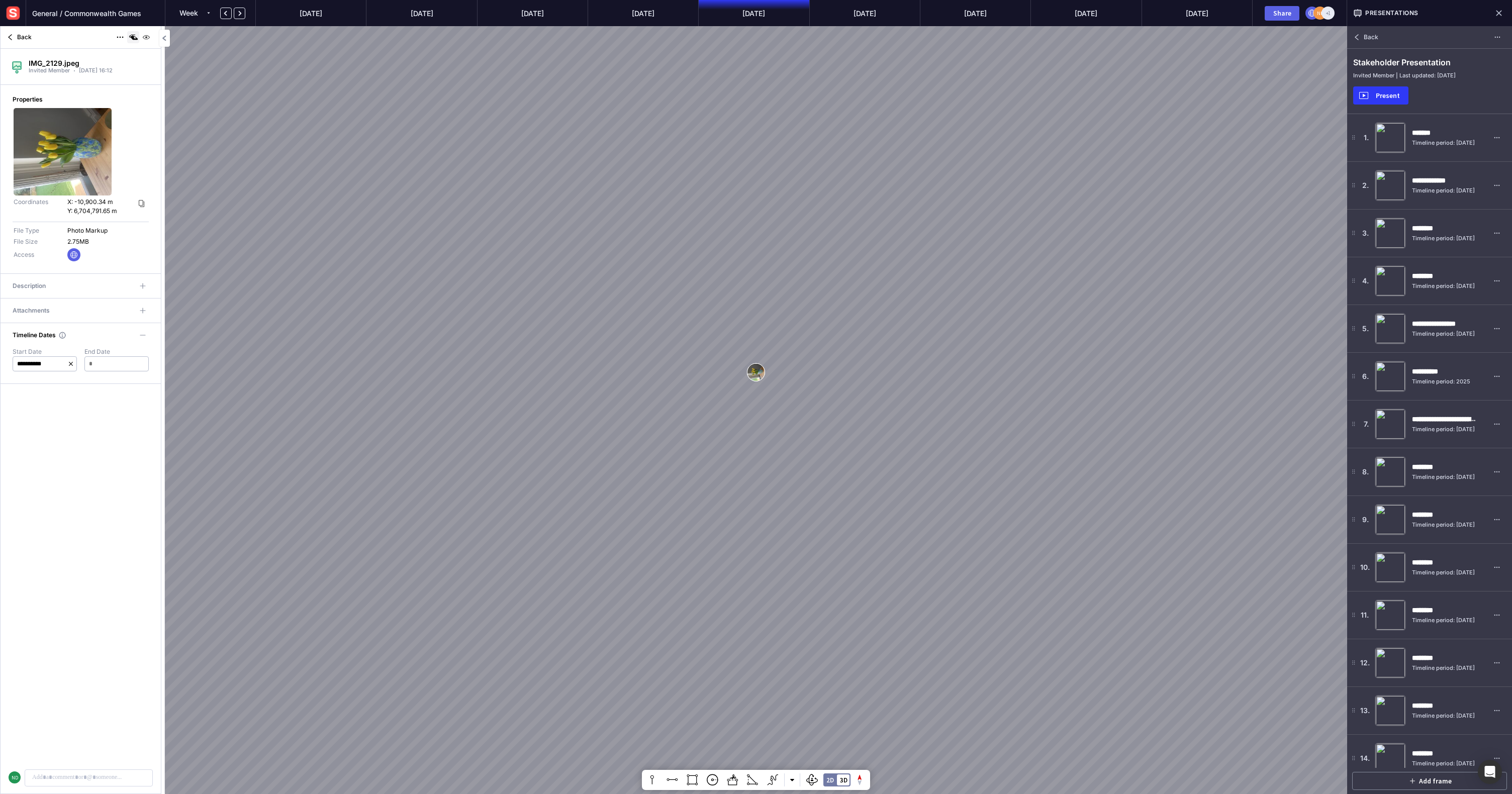
click at [135, 38] on mapp-icon at bounding box center [133, 37] width 12 height 12
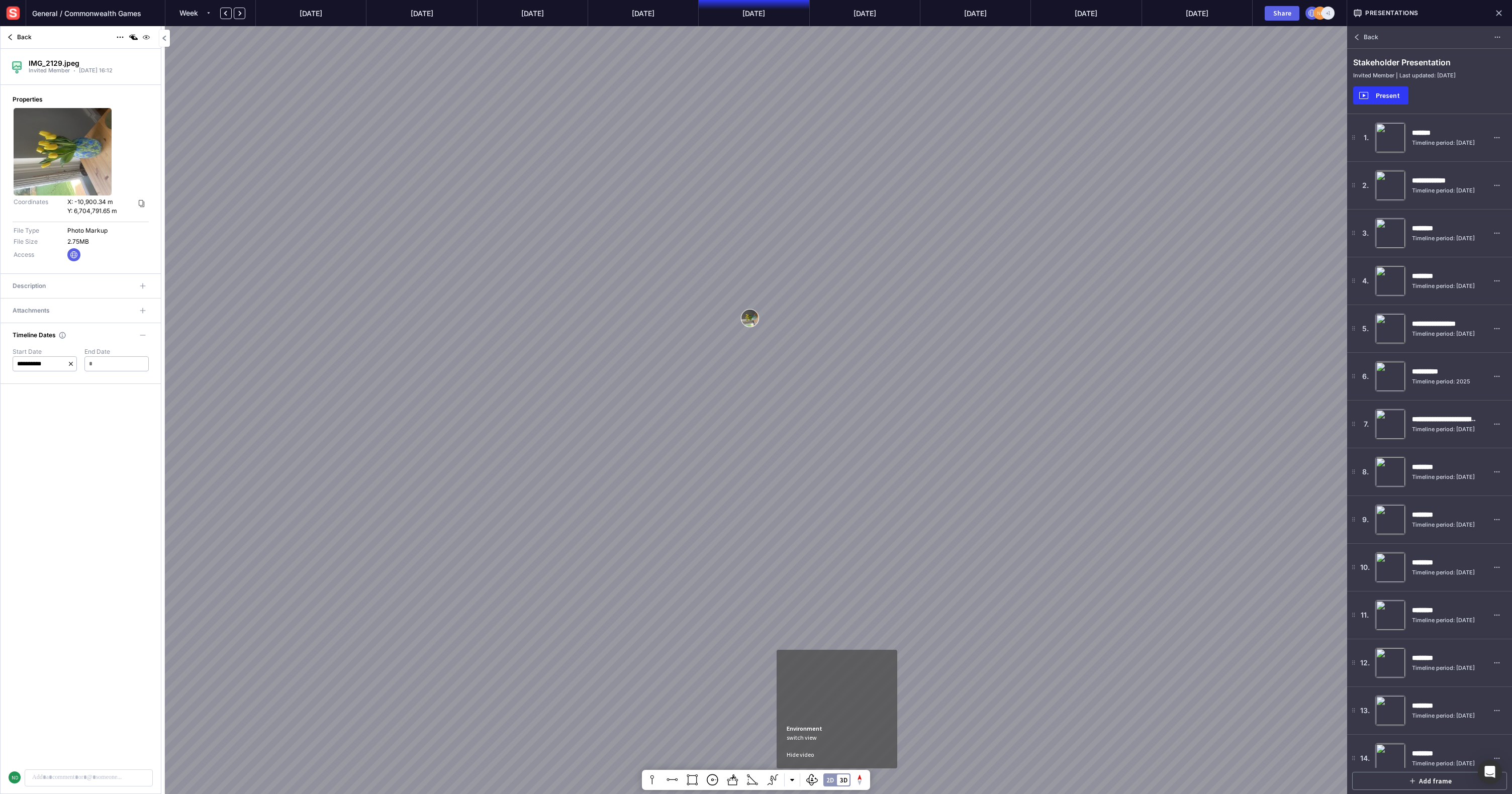
click at [836, 775] on div "2D 3D" at bounding box center [837, 780] width 27 height 13
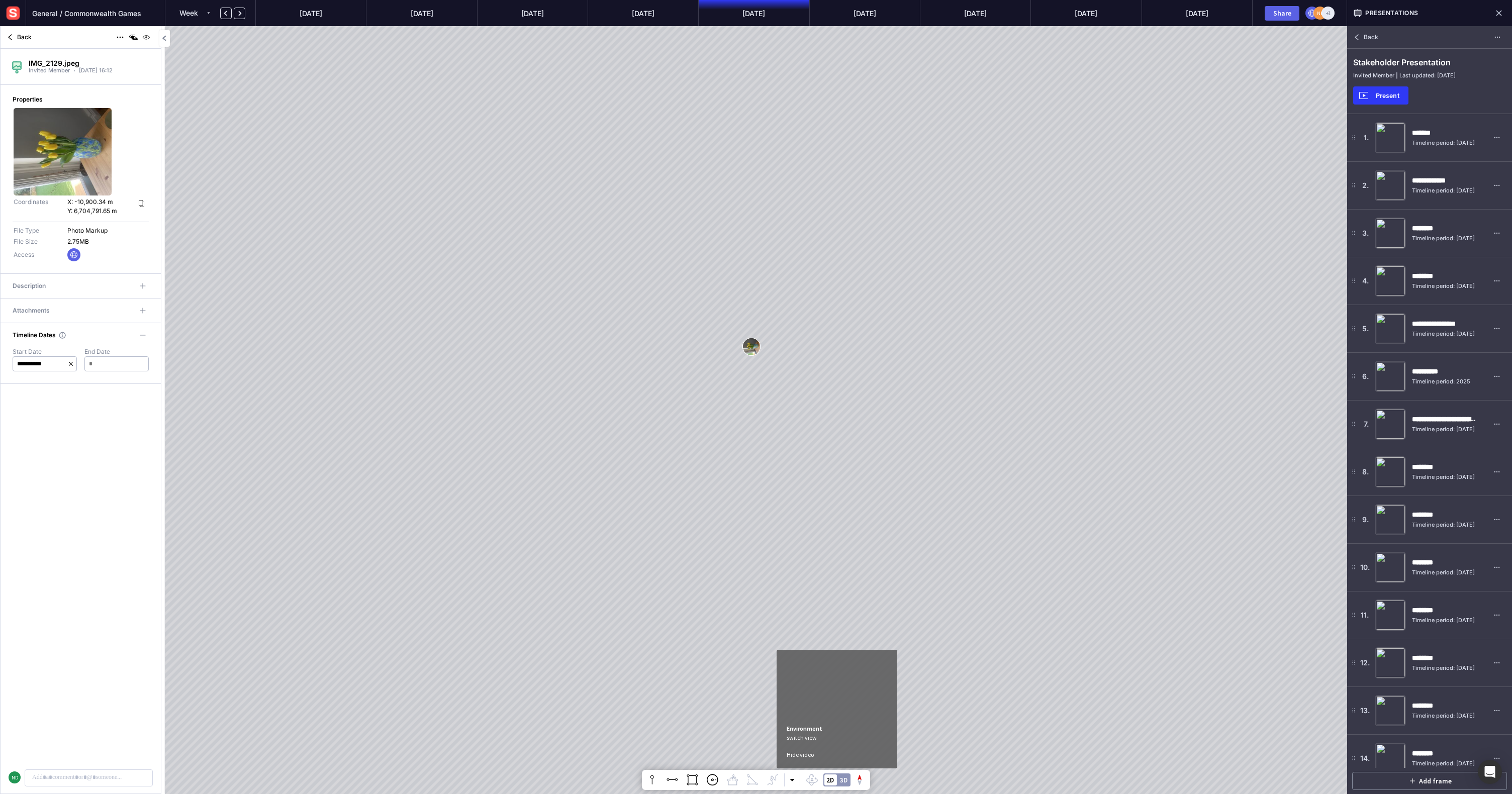
click at [846, 780] on div "3D" at bounding box center [844, 780] width 8 height 6
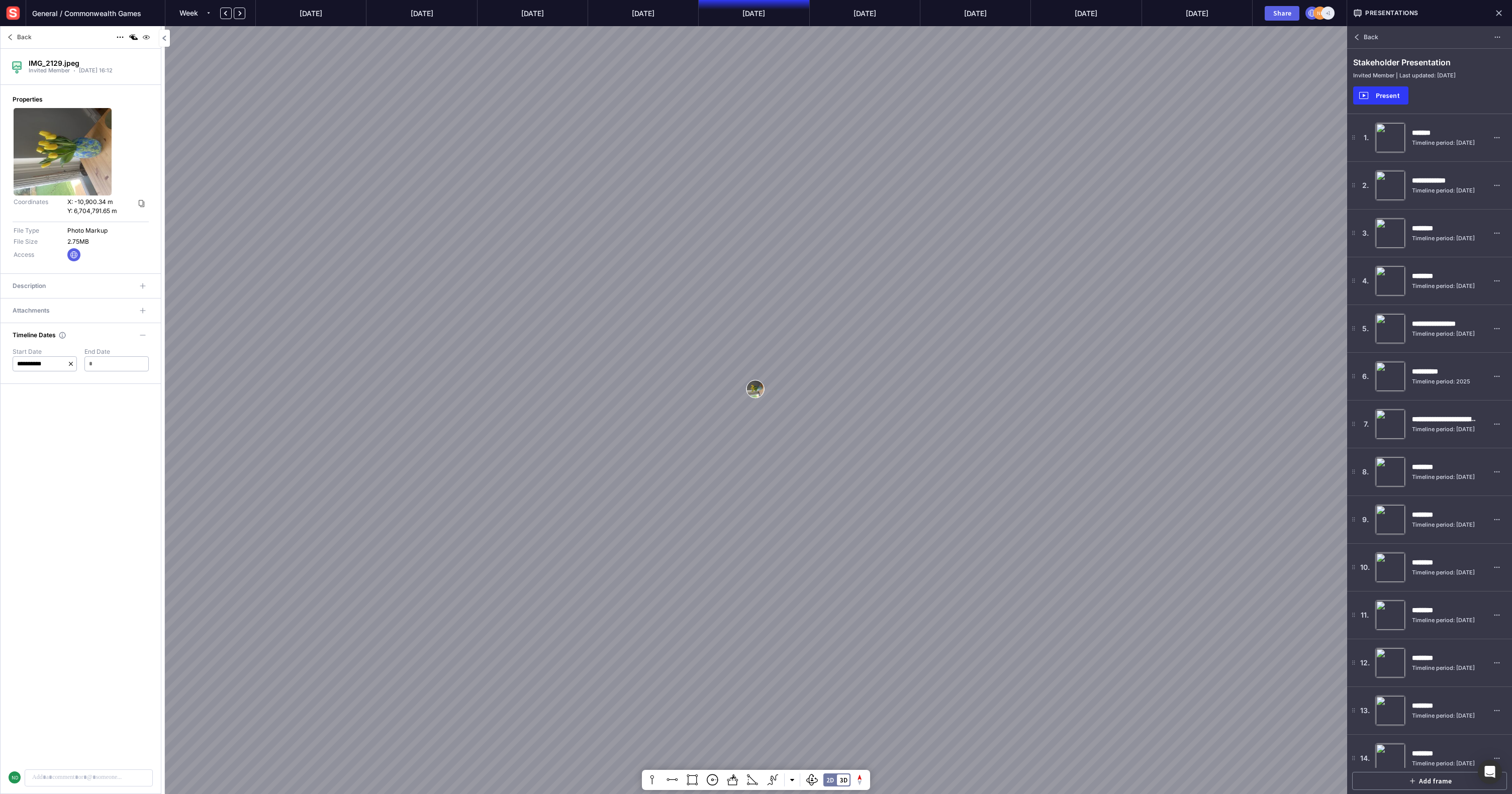
click at [27, 37] on span "Back" at bounding box center [24, 37] width 14 height 9
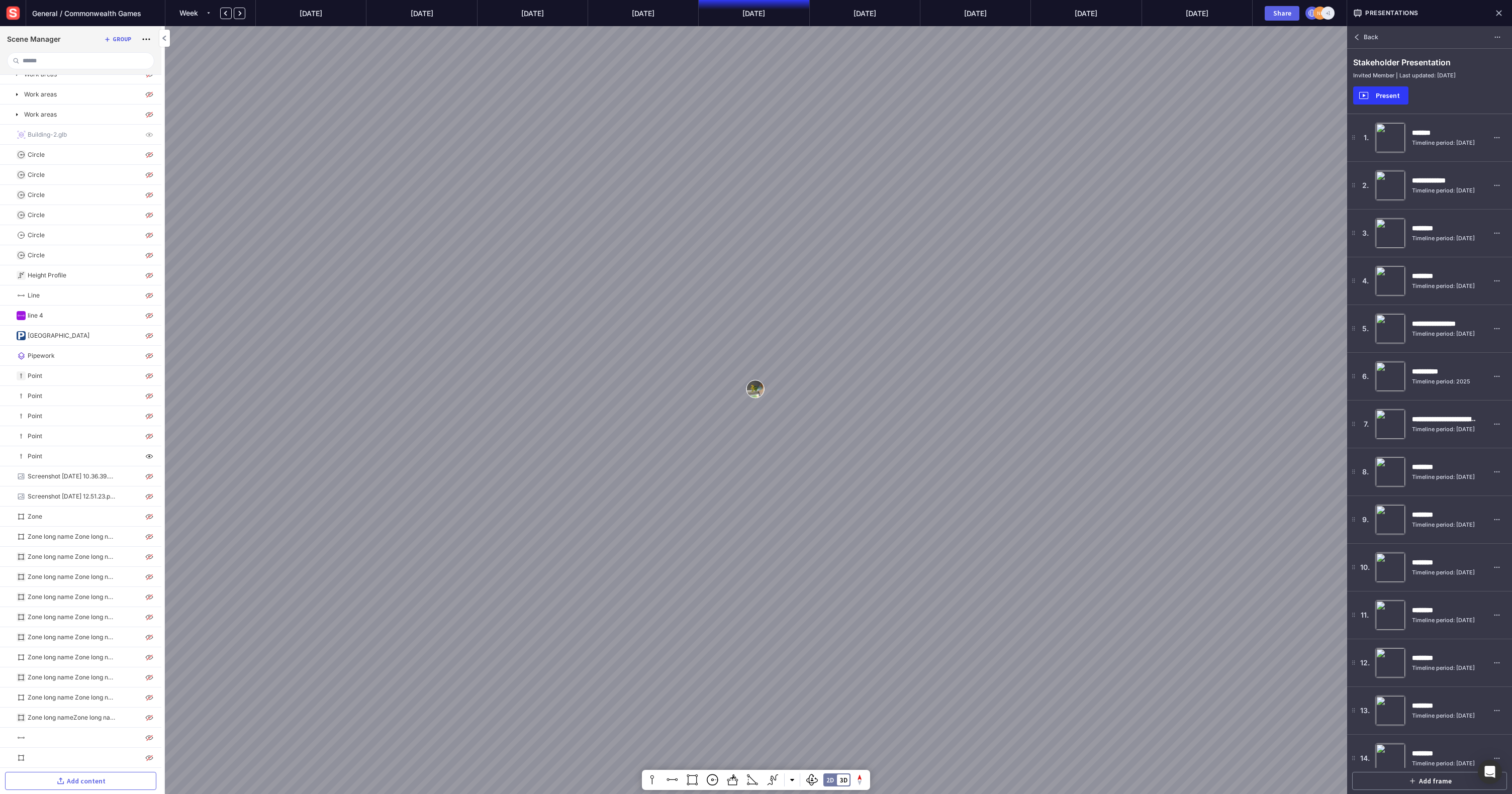
scroll to position [655, 0]
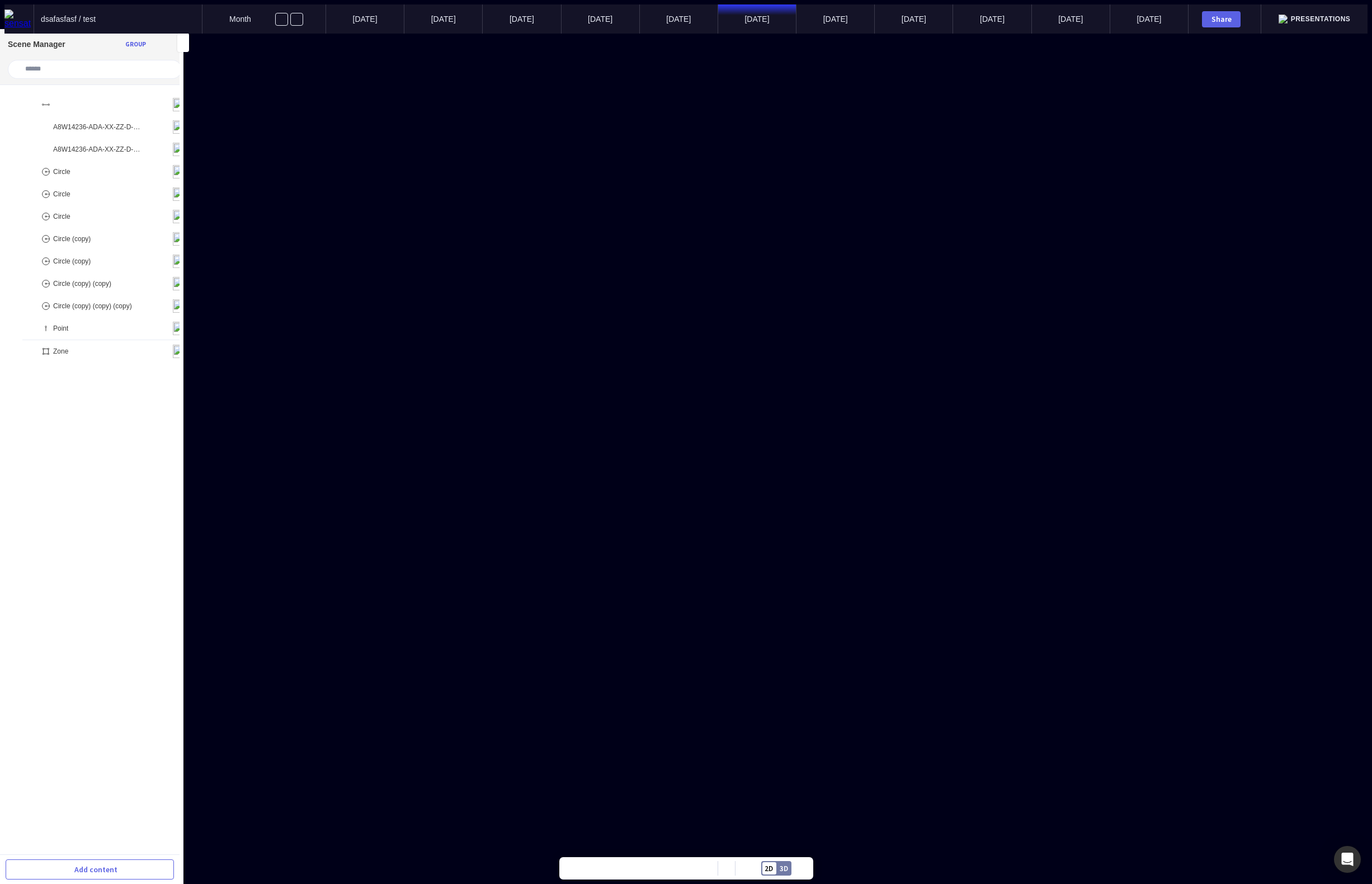
click at [134, 419] on ul "A8W14236-ADA-XX-ZZ-D-Z-0013.geojson A8W14236-ADA-XX-ZZ-D-Z-0014.geojson Circle …" at bounding box center [90, 478] width 180 height 769
